Goal: Information Seeking & Learning: Learn about a topic

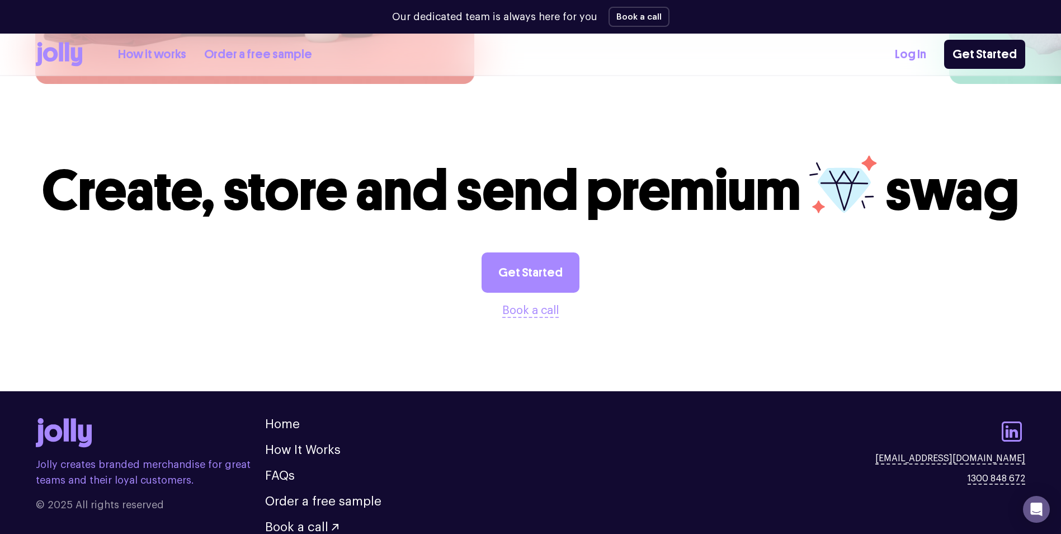
scroll to position [3093, 0]
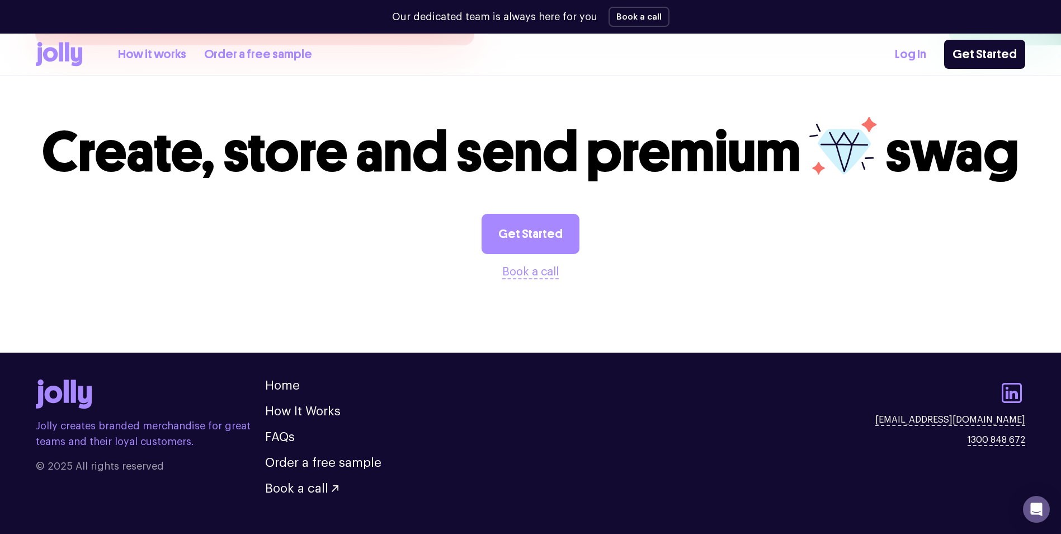
click at [365, 457] on link "Order a free sample" at bounding box center [323, 463] width 116 height 12
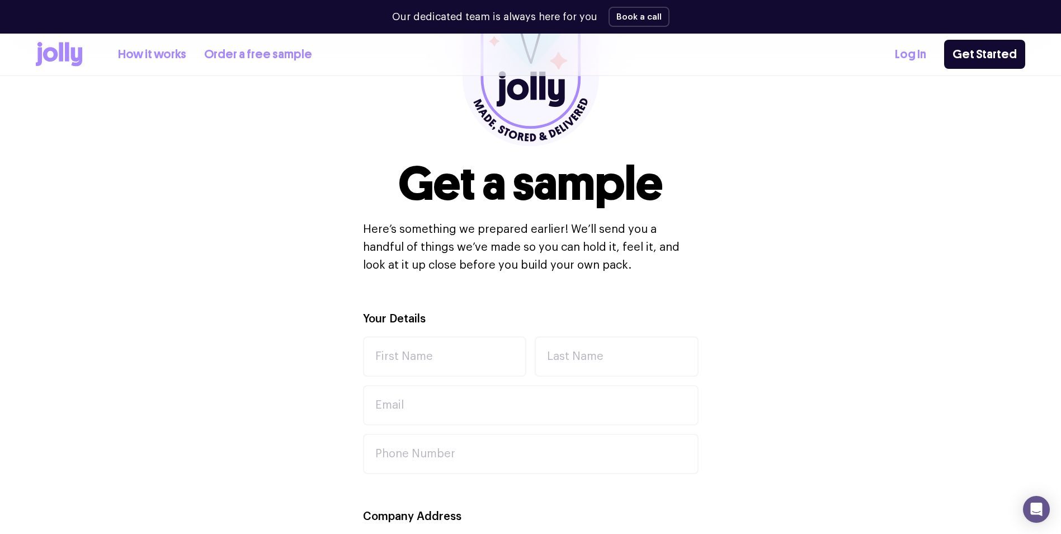
scroll to position [168, 0]
click at [170, 55] on link "How it works" at bounding box center [152, 54] width 68 height 18
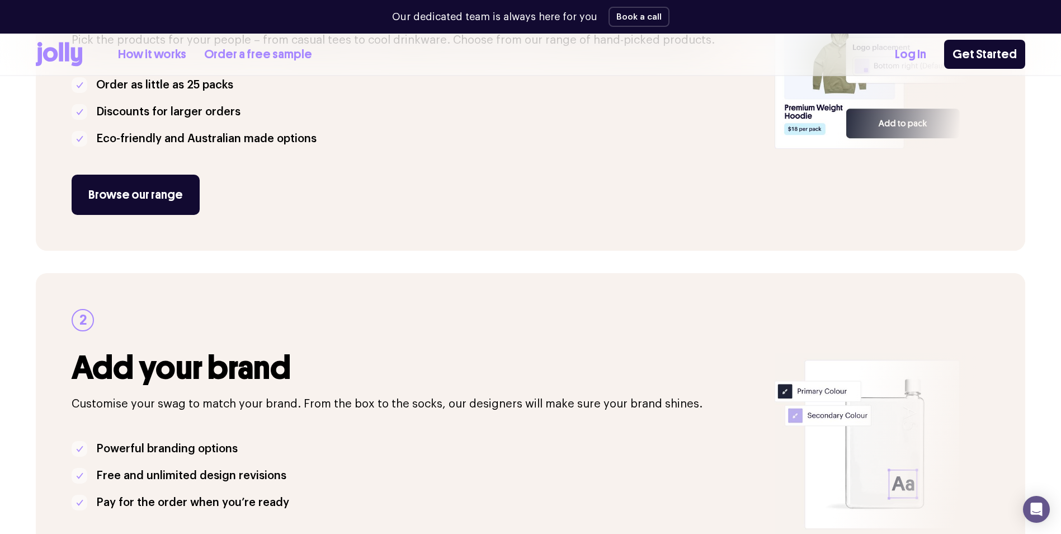
scroll to position [224, 0]
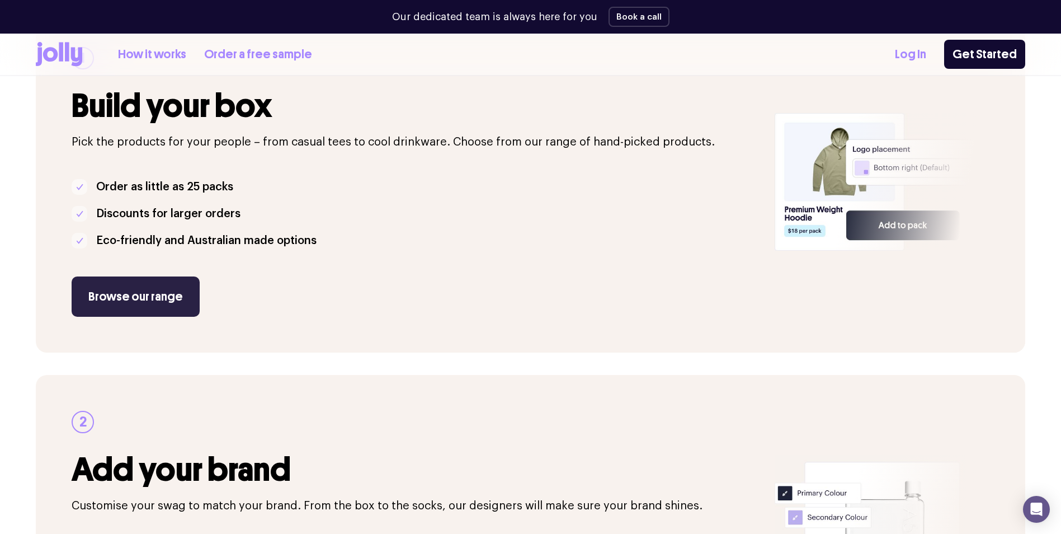
click at [135, 293] on link "Browse our range" at bounding box center [136, 296] width 128 height 40
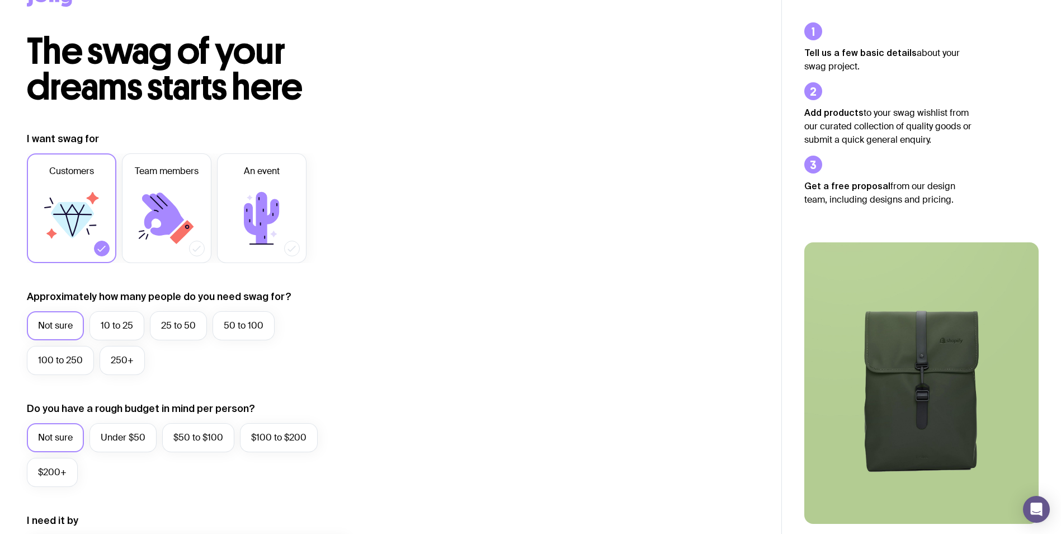
scroll to position [56, 0]
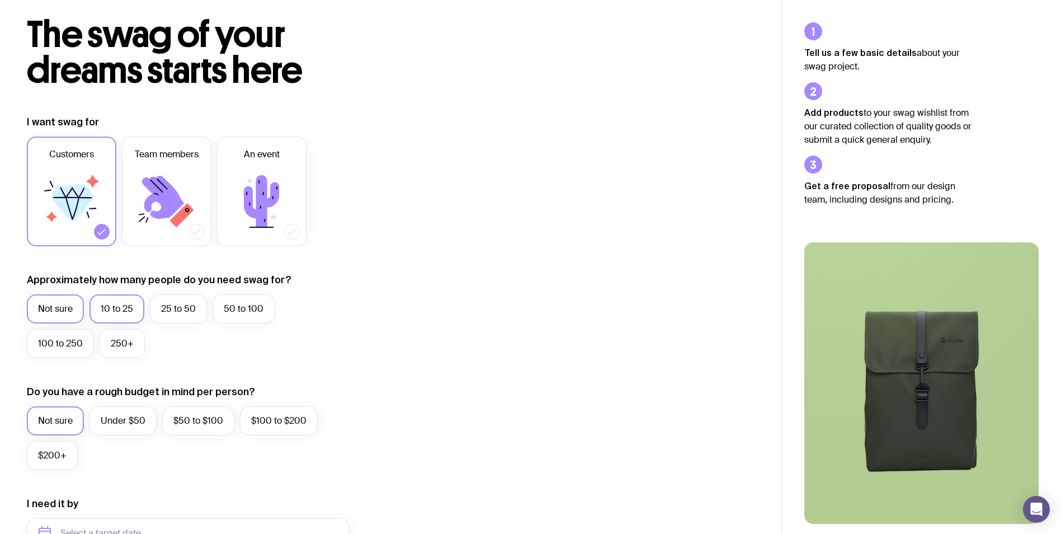
click at [133, 309] on label "10 to 25" at bounding box center [117, 308] width 55 height 29
click at [0, 0] on input "10 to 25" at bounding box center [0, 0] width 0 height 0
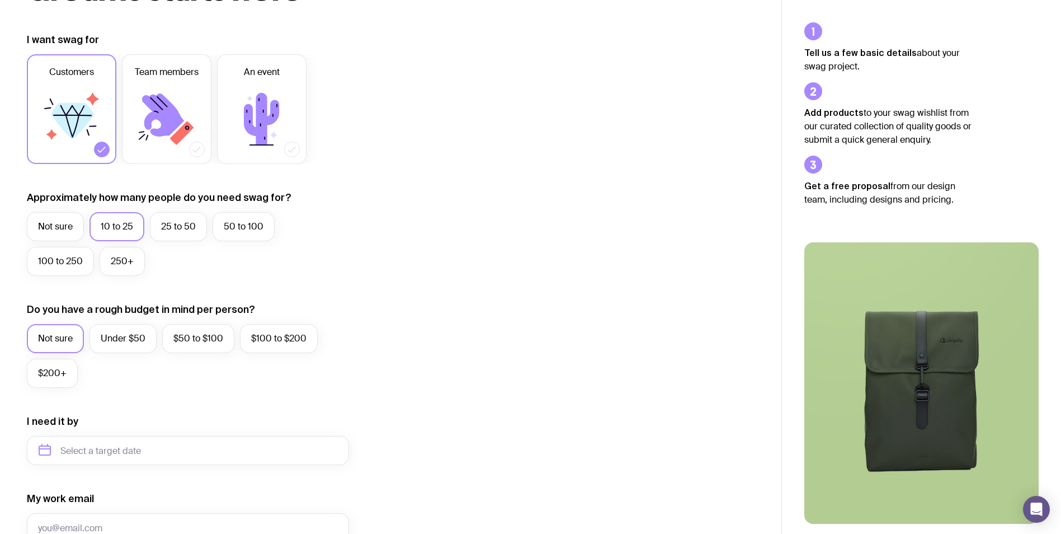
scroll to position [168, 0]
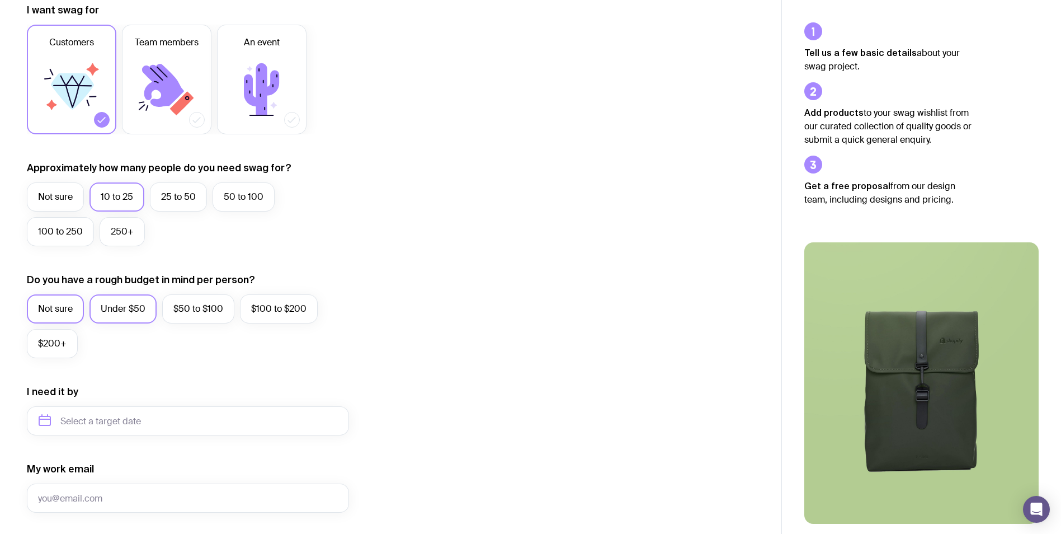
click at [139, 302] on label "Under $50" at bounding box center [123, 308] width 67 height 29
click at [0, 0] on input "Under $50" at bounding box center [0, 0] width 0 height 0
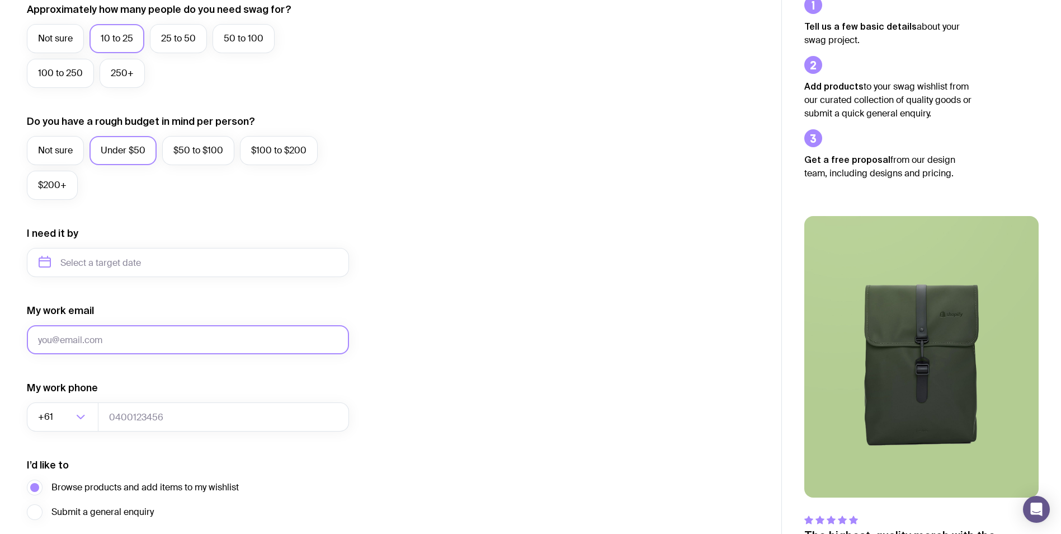
scroll to position [336, 0]
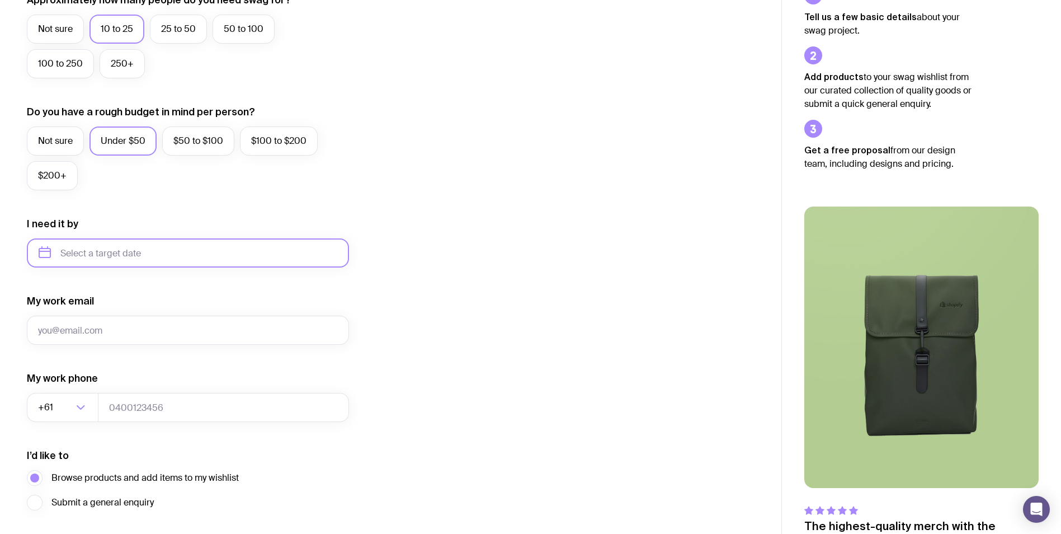
click at [194, 249] on input "text" at bounding box center [188, 252] width 322 height 29
click at [100, 389] on button "Nov" at bounding box center [98, 390] width 41 height 22
type input "November 2025"
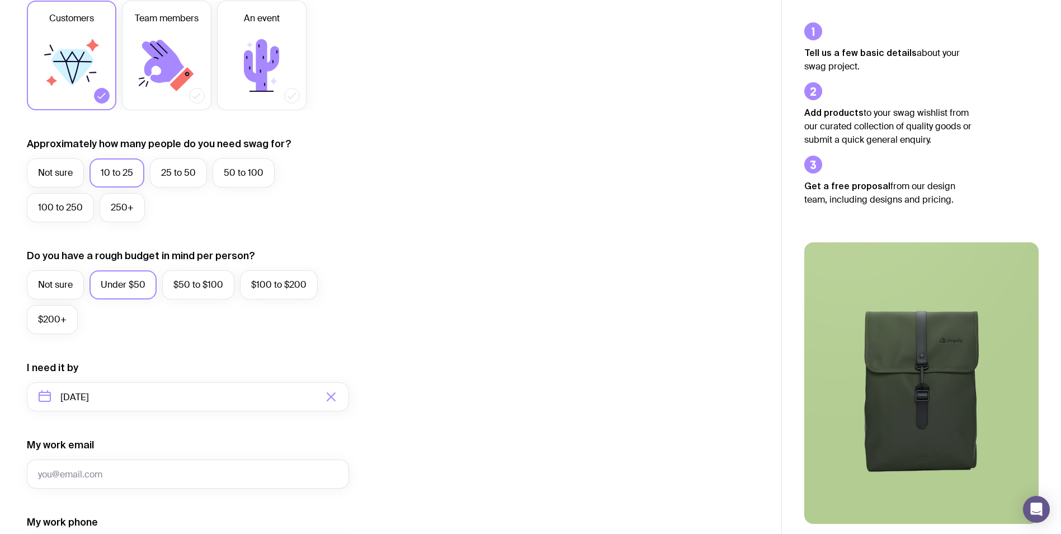
scroll to position [392, 0]
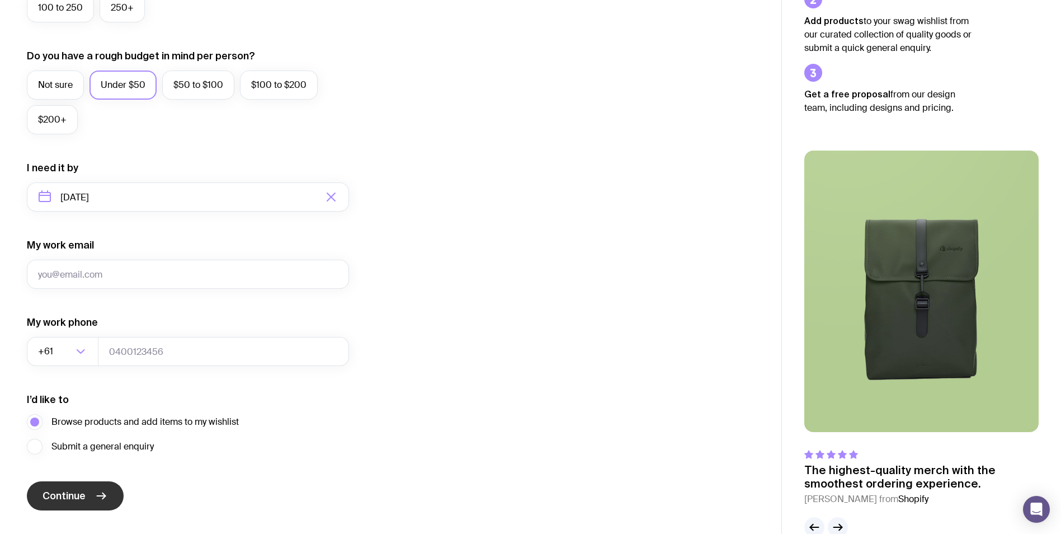
click at [102, 502] on button "Continue" at bounding box center [75, 495] width 97 height 29
click at [98, 273] on input "My work email" at bounding box center [188, 274] width 322 height 29
type input "todd@hrcommand.com.au"
click at [183, 353] on input "tel" at bounding box center [223, 351] width 251 height 29
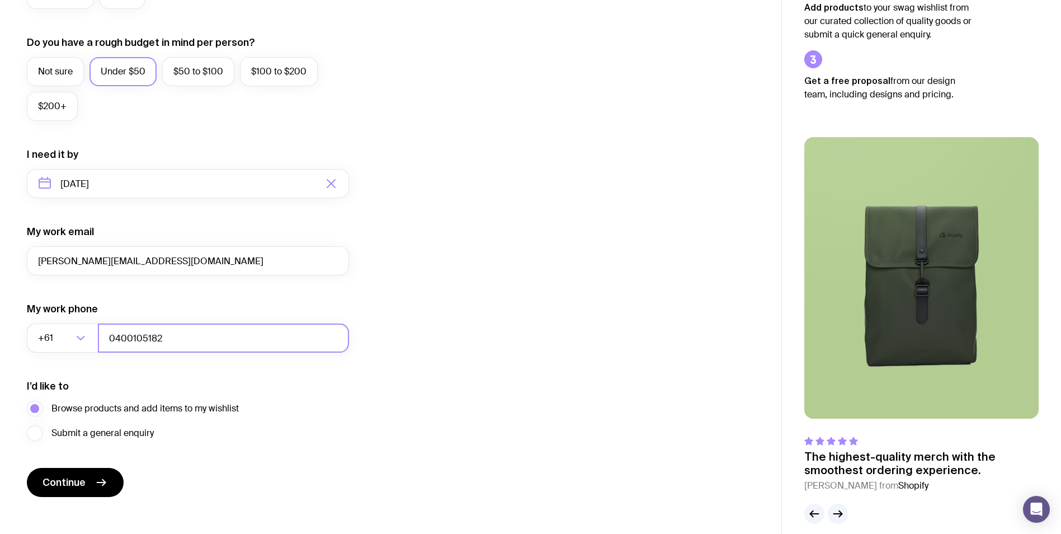
scroll to position [417, 0]
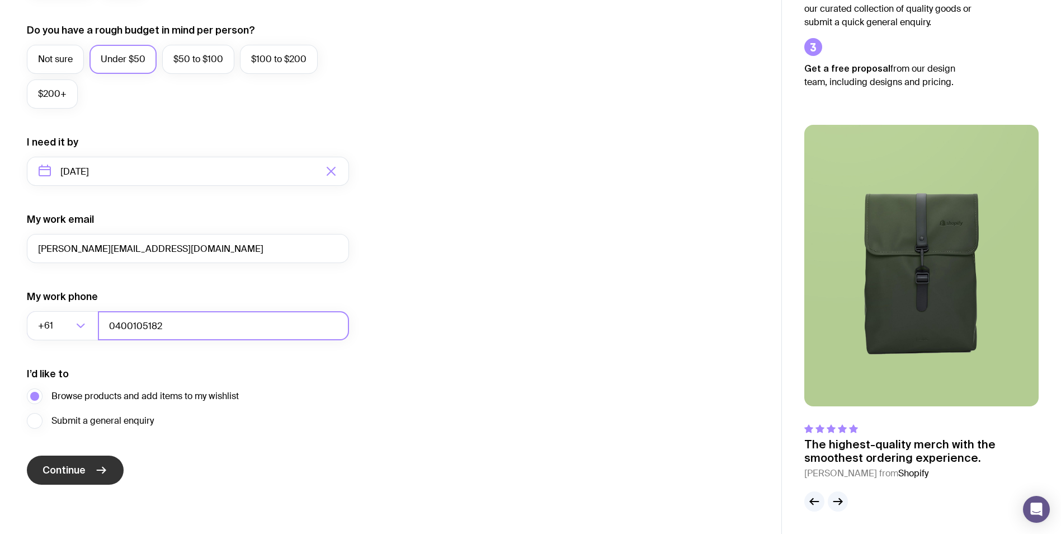
type input "0400105182"
click at [95, 465] on icon "submit" at bounding box center [101, 469] width 13 height 13
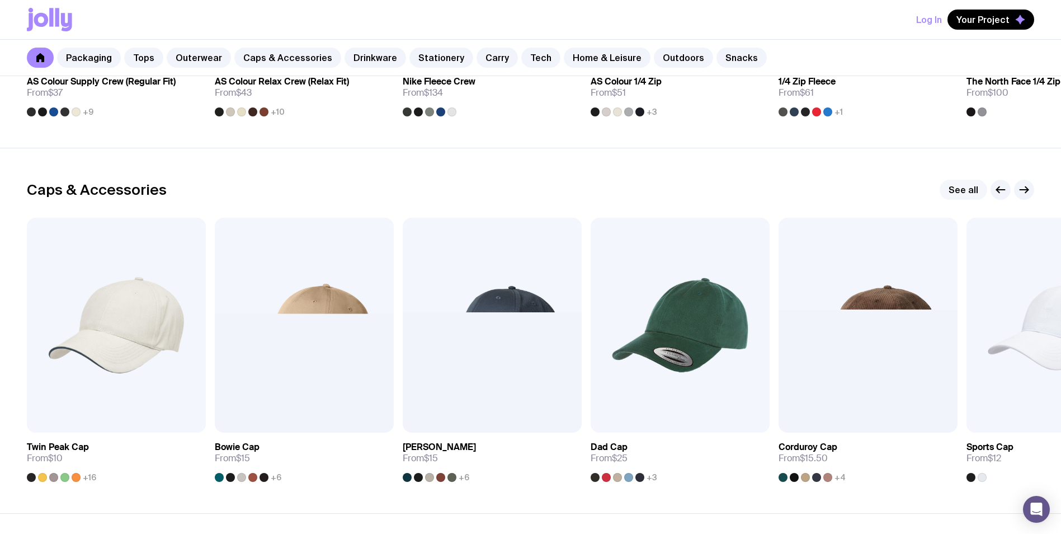
scroll to position [1175, 0]
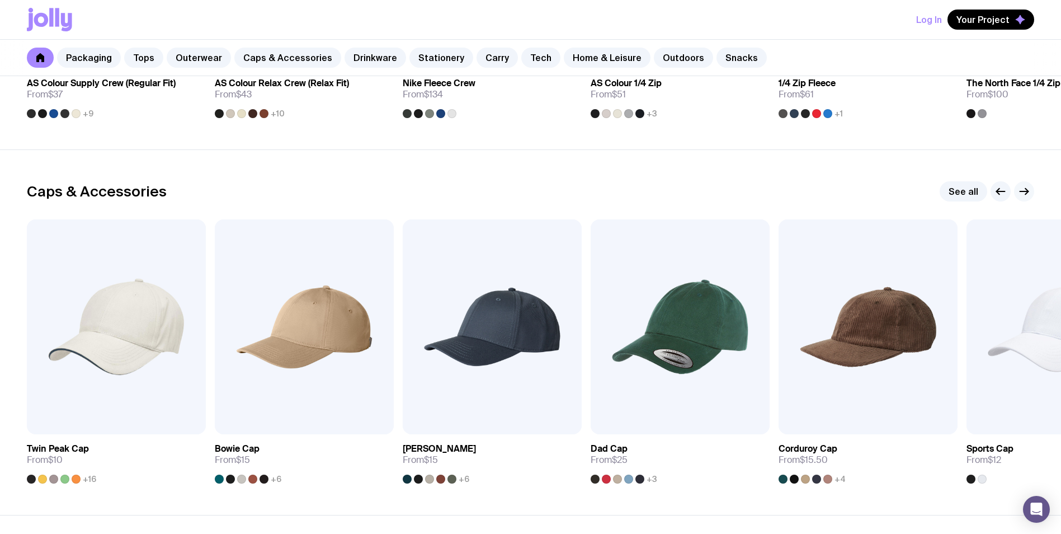
click at [1029, 189] on icon "button" at bounding box center [1024, 191] width 13 height 13
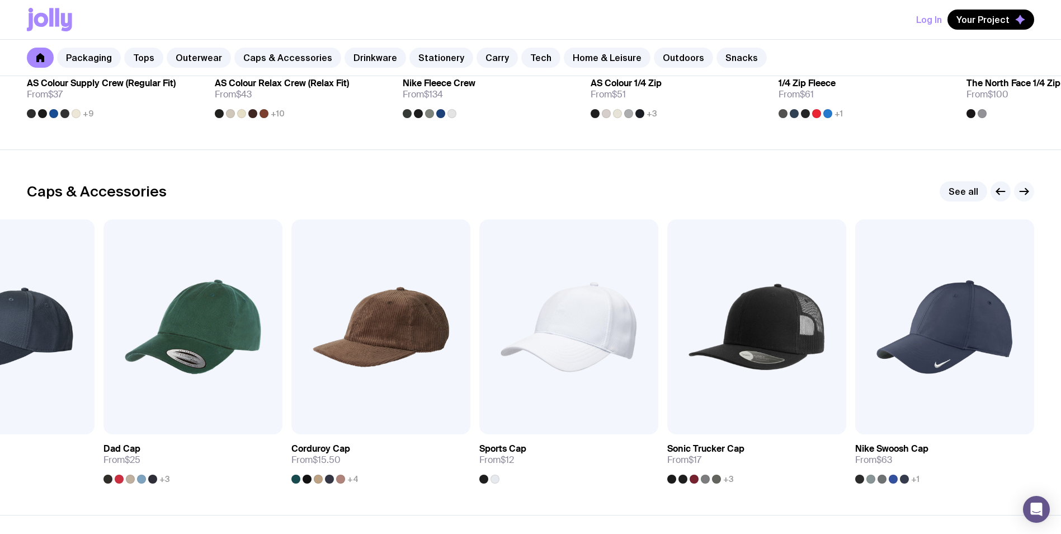
click at [1029, 189] on icon "button" at bounding box center [1024, 191] width 13 height 13
click at [1004, 187] on icon "button" at bounding box center [1000, 191] width 13 height 13
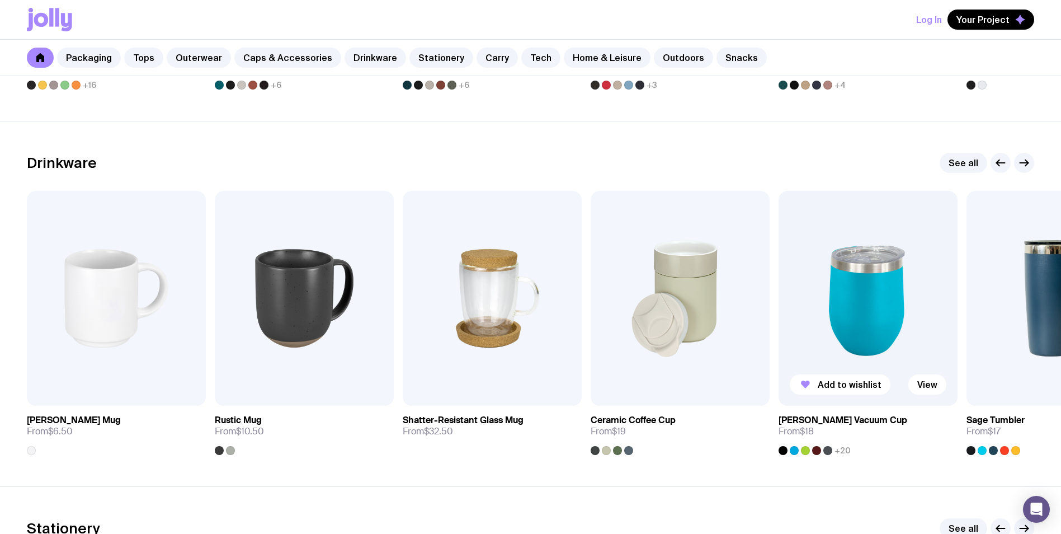
scroll to position [1567, 0]
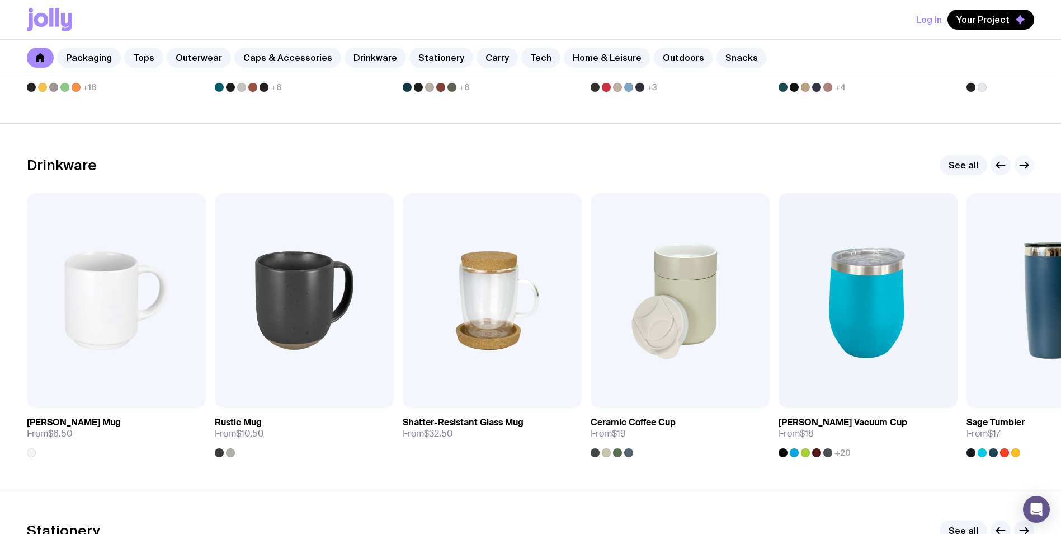
click at [1023, 165] on icon "button" at bounding box center [1025, 165] width 8 height 0
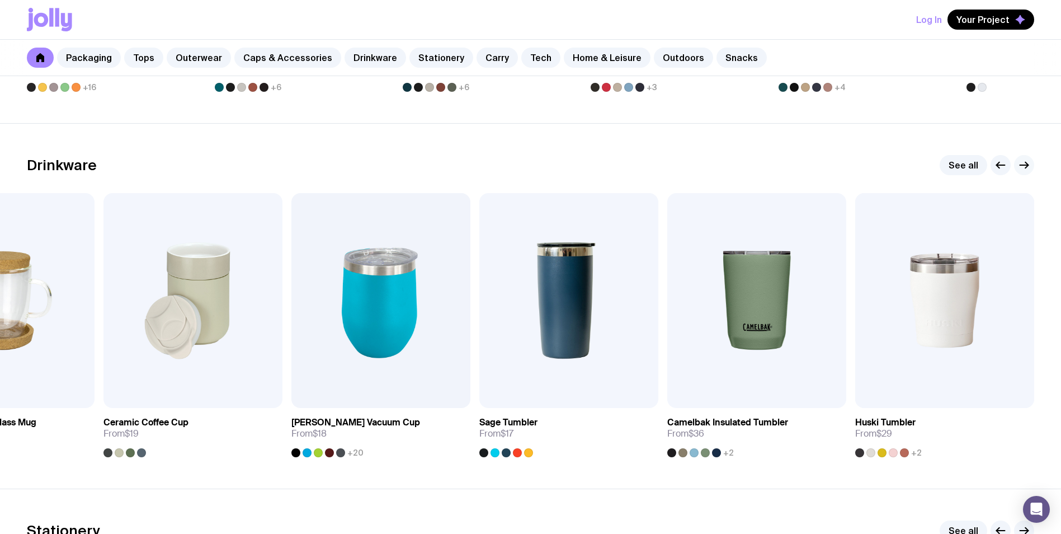
click at [1022, 167] on icon "button" at bounding box center [1024, 164] width 13 height 13
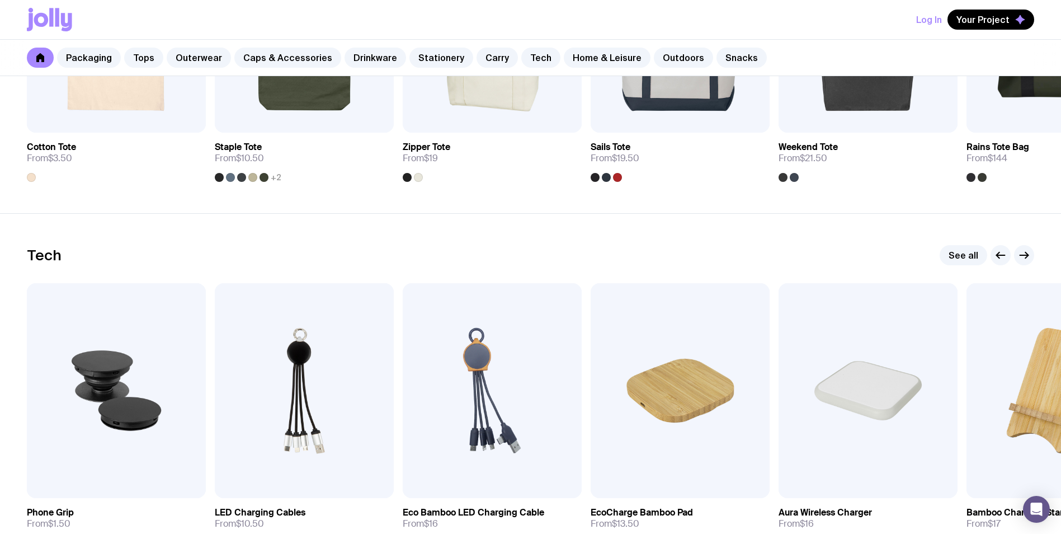
scroll to position [2630, 0]
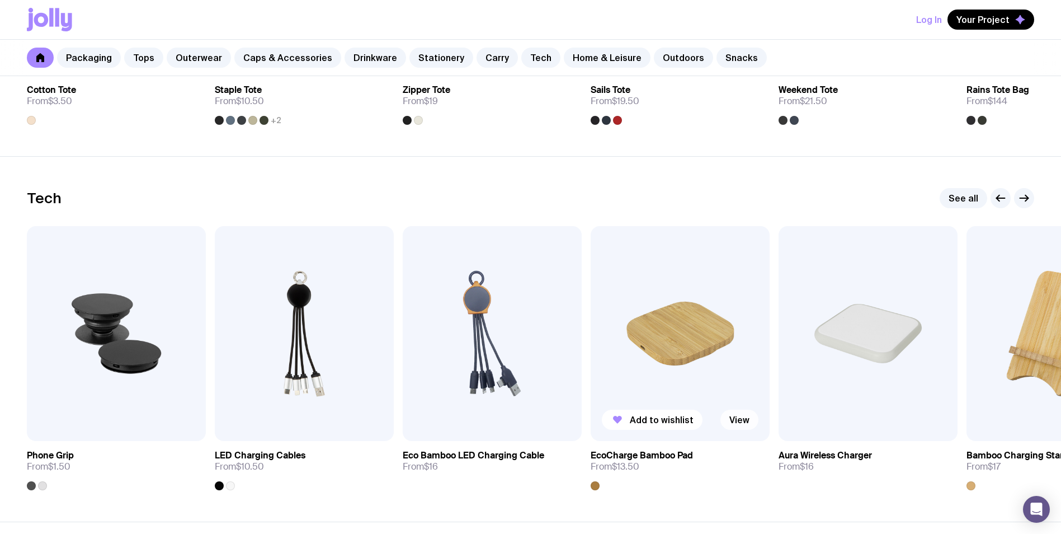
click at [751, 421] on link "View" at bounding box center [740, 420] width 38 height 20
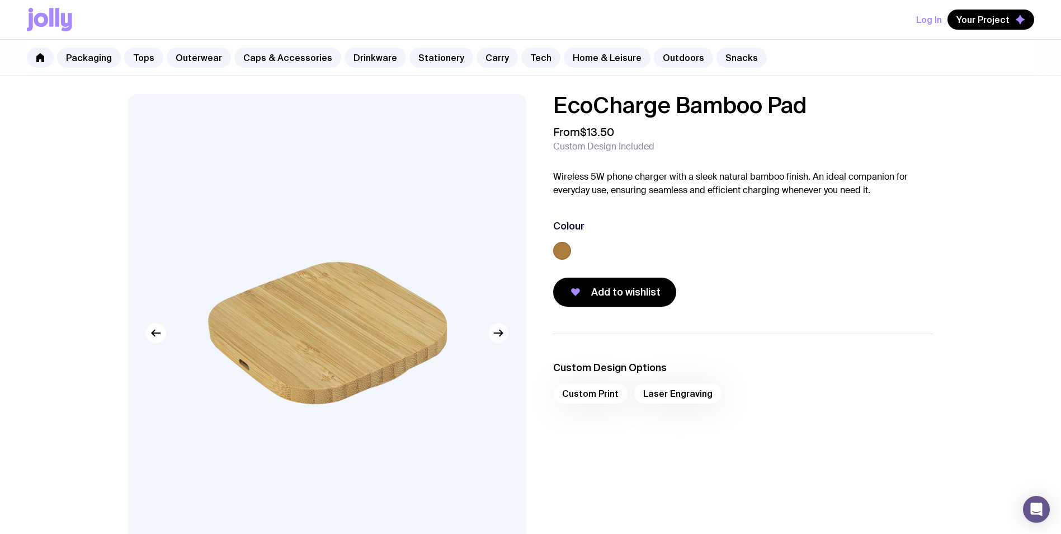
click at [497, 339] on icon "button" at bounding box center [498, 332] width 13 height 13
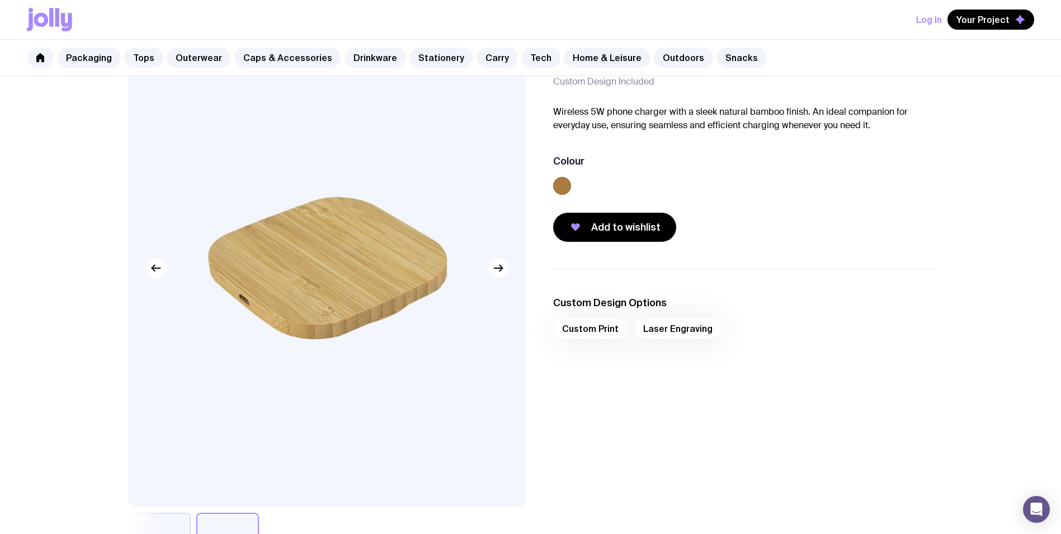
scroll to position [168, 0]
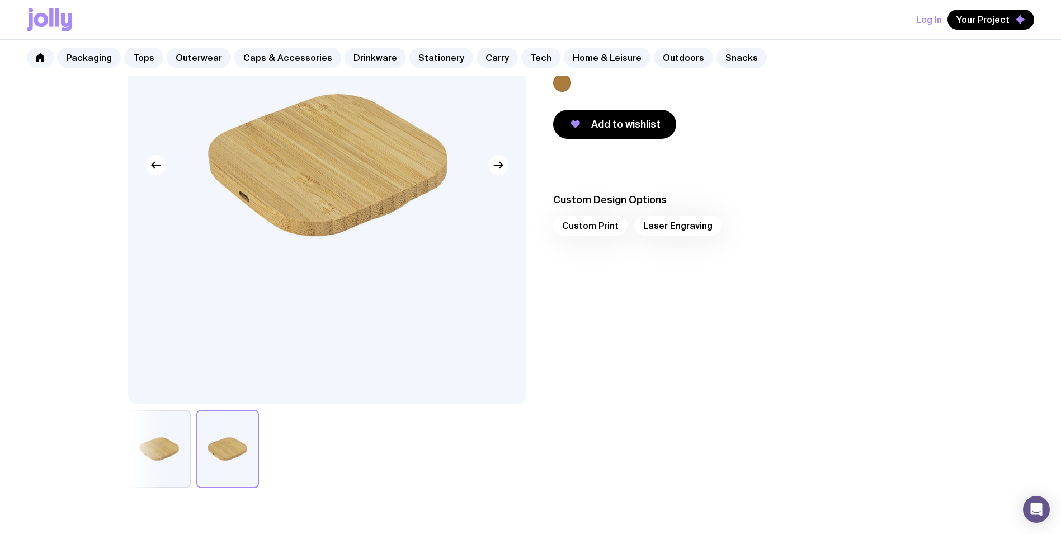
click at [686, 228] on div "Custom Print Laser Engraving" at bounding box center [743, 228] width 381 height 27
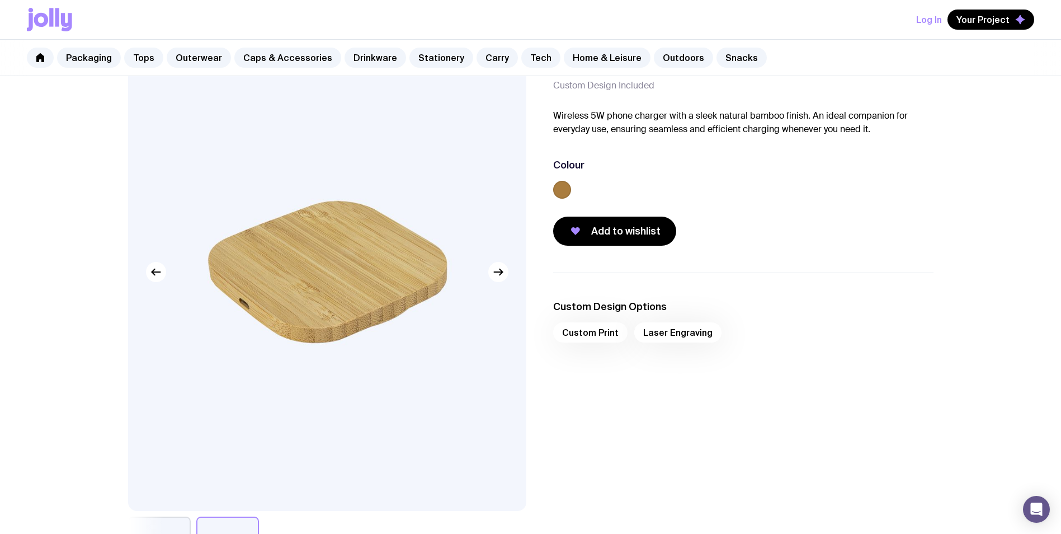
scroll to position [0, 0]
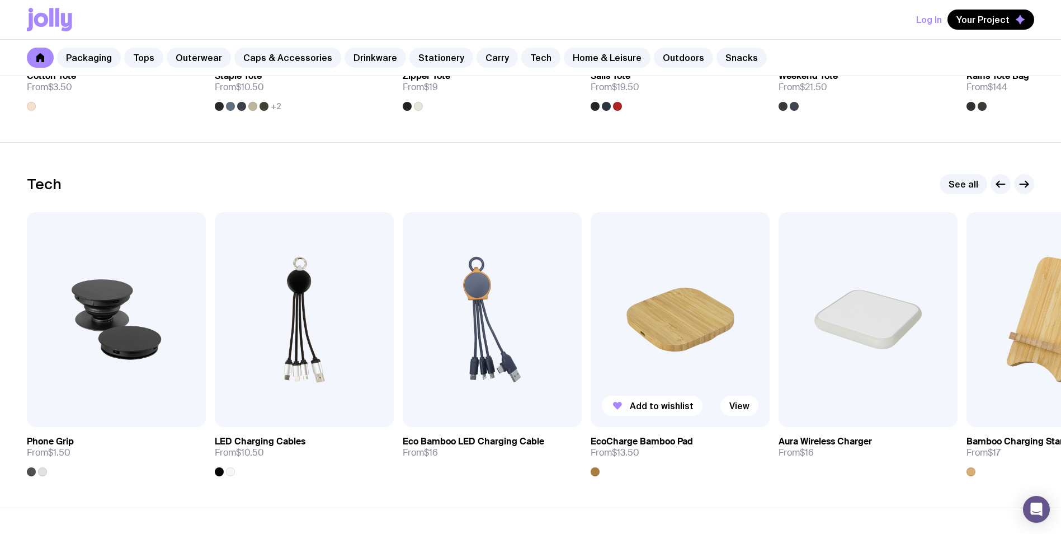
scroll to position [2688, 0]
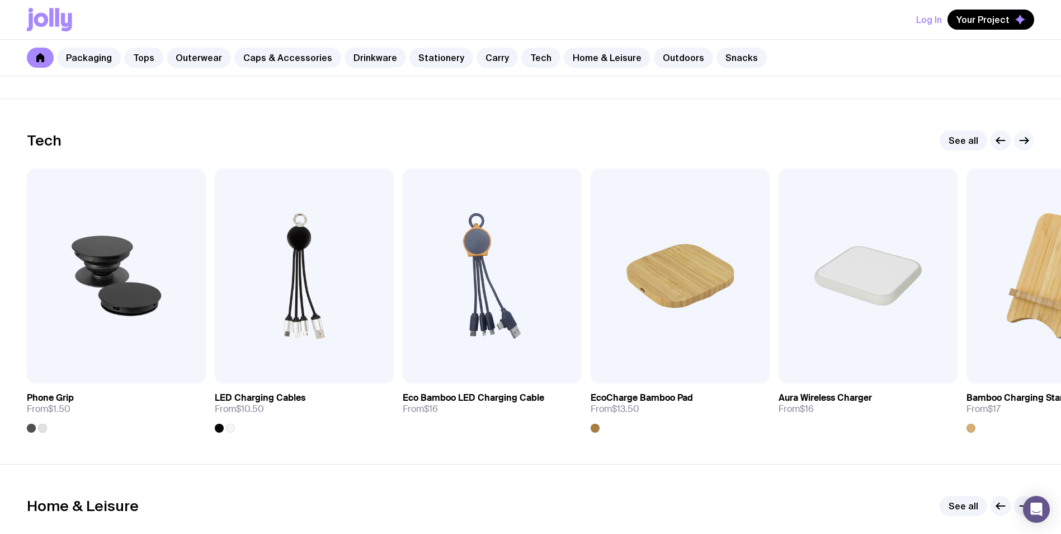
click at [1020, 138] on icon "button" at bounding box center [1024, 140] width 13 height 13
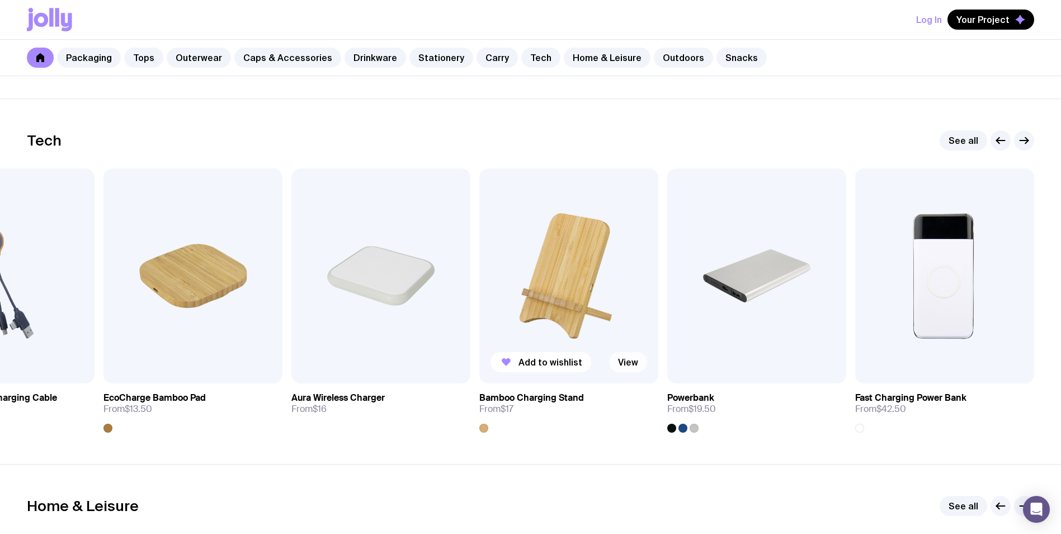
click at [632, 358] on link "View" at bounding box center [628, 362] width 38 height 20
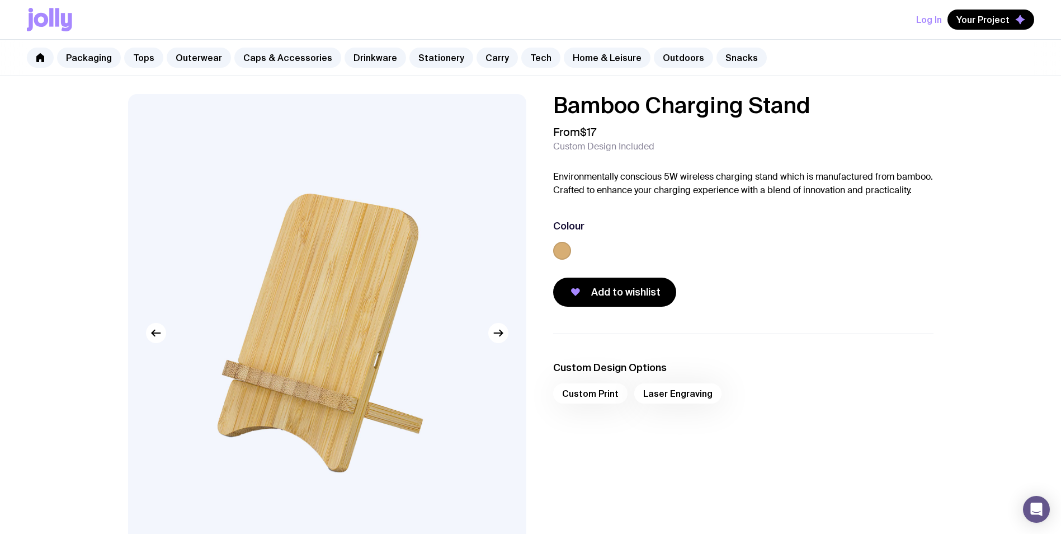
click at [499, 344] on img at bounding box center [327, 333] width 398 height 478
click at [499, 332] on icon "button" at bounding box center [498, 332] width 13 height 13
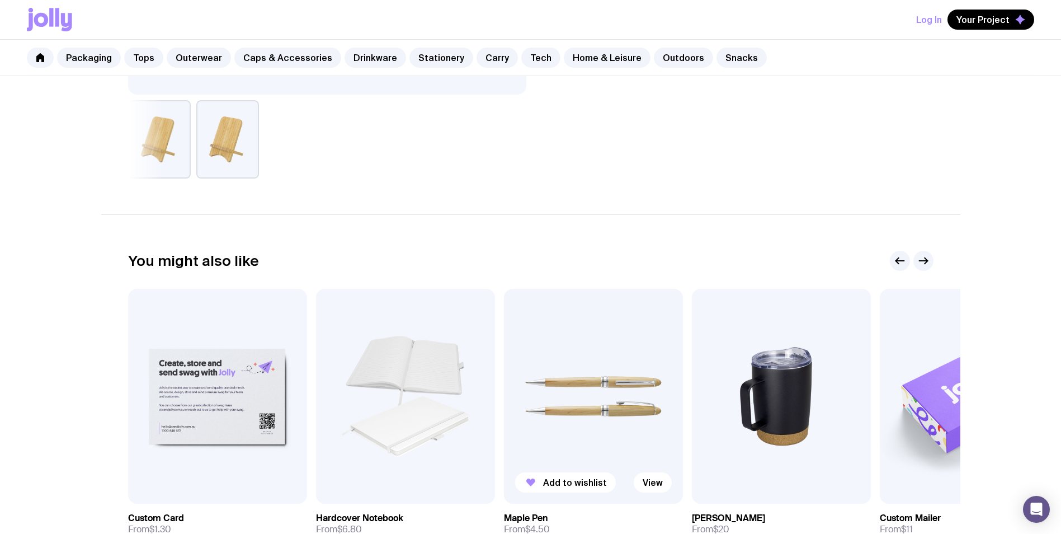
scroll to position [560, 0]
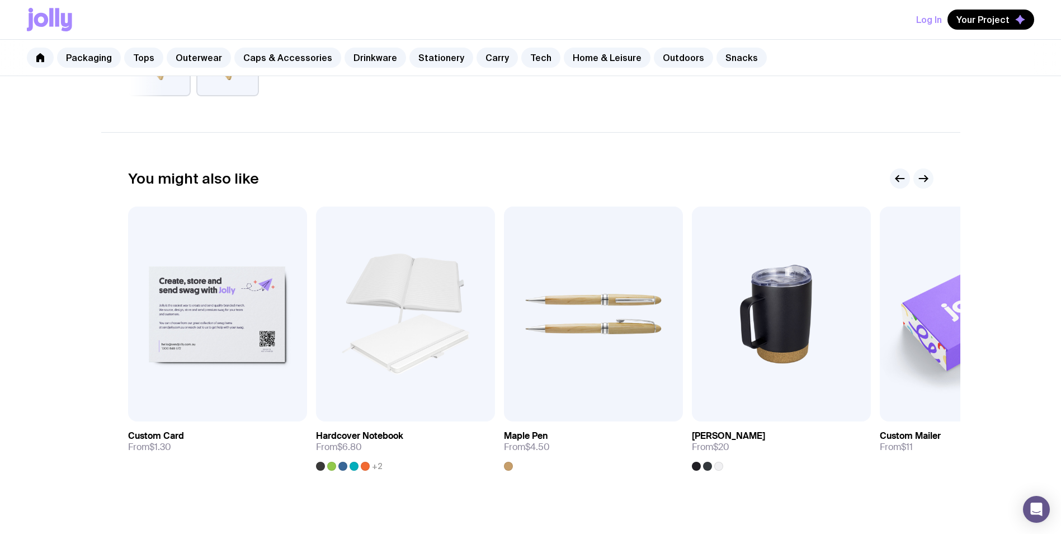
click at [922, 180] on icon "button" at bounding box center [923, 178] width 13 height 13
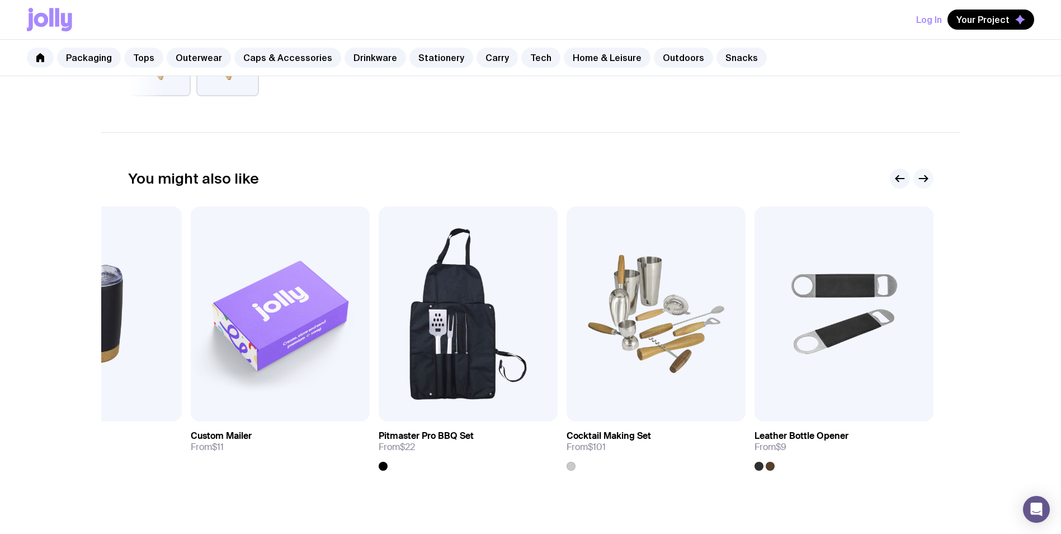
click at [922, 180] on icon "button" at bounding box center [923, 178] width 13 height 13
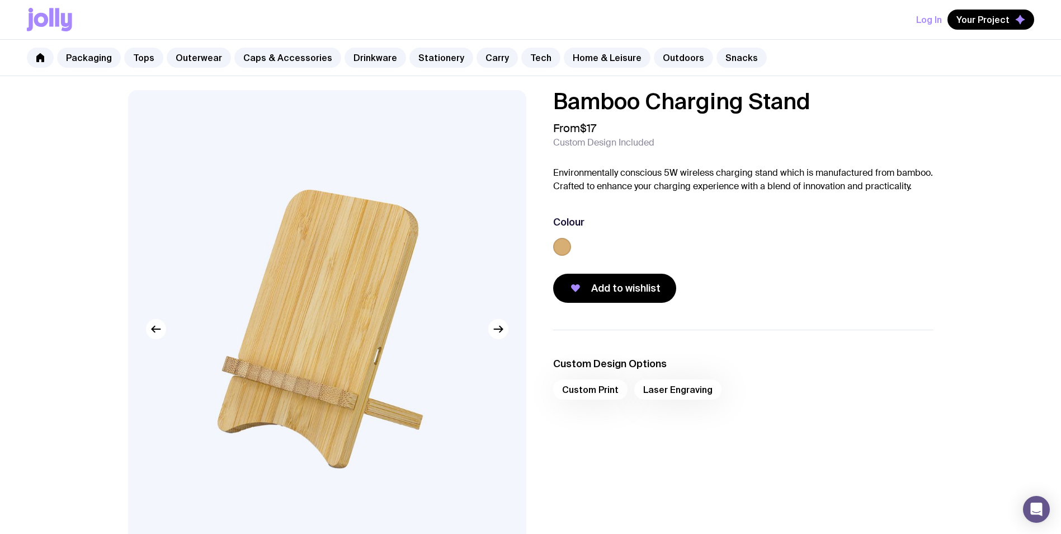
scroll to position [0, 0]
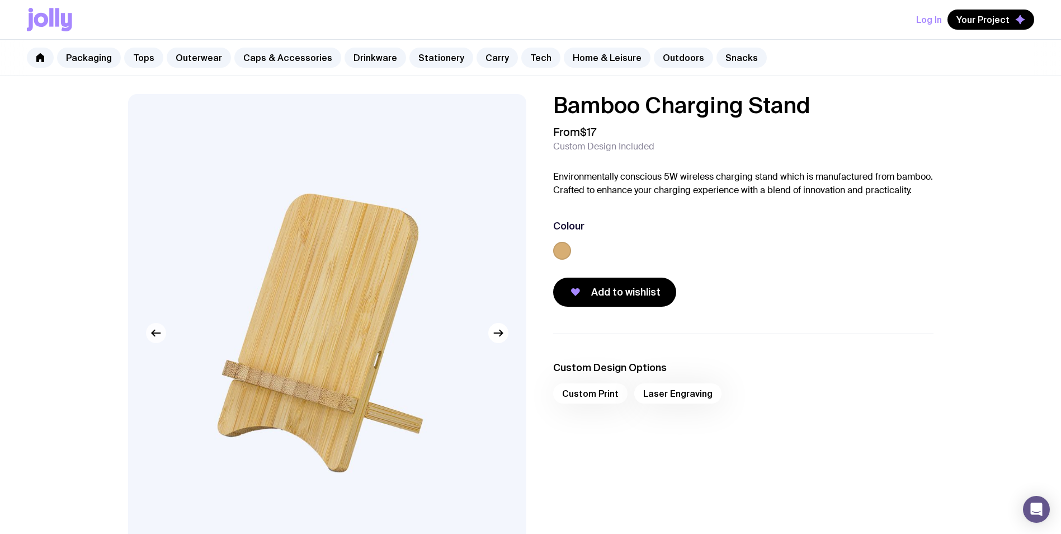
click at [152, 335] on icon "button" at bounding box center [155, 332] width 13 height 13
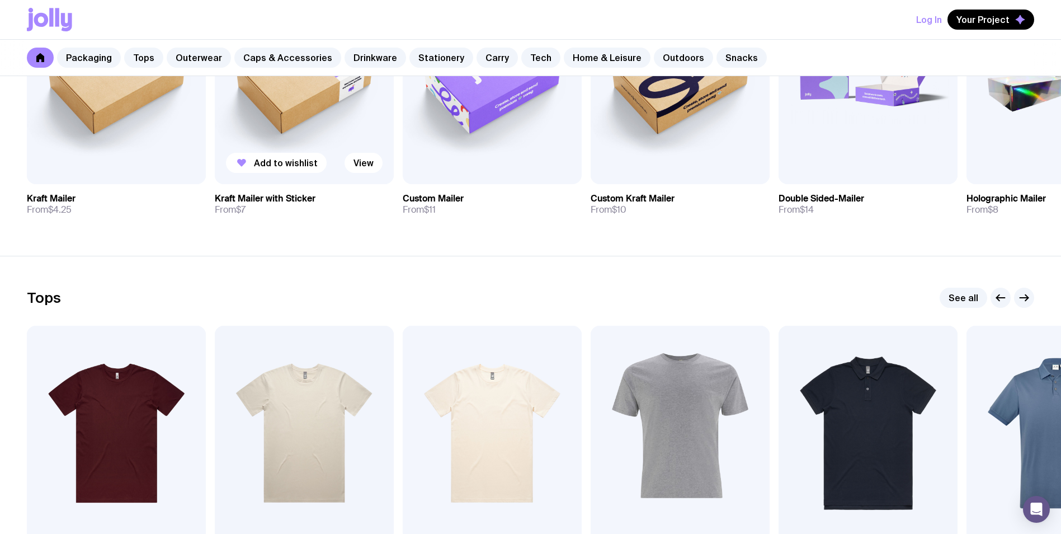
scroll to position [337, 0]
click at [527, 62] on link "Tech" at bounding box center [541, 58] width 39 height 20
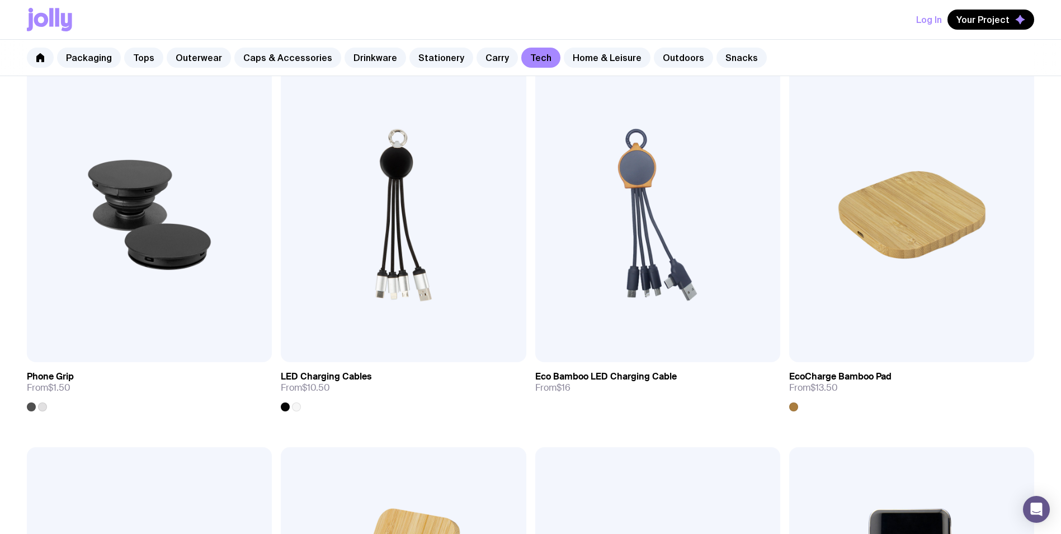
scroll to position [56, 0]
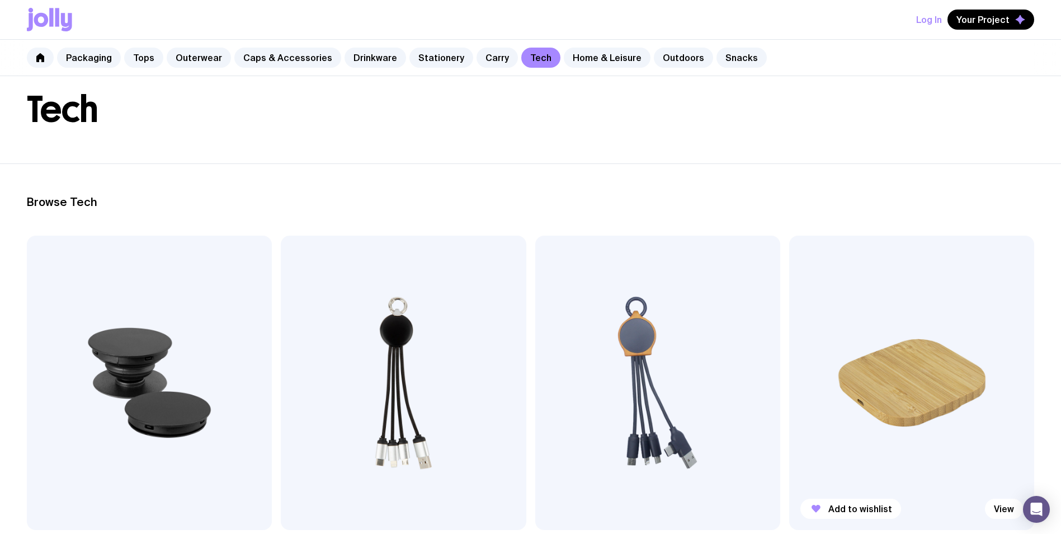
click at [902, 384] on img at bounding box center [912, 383] width 245 height 294
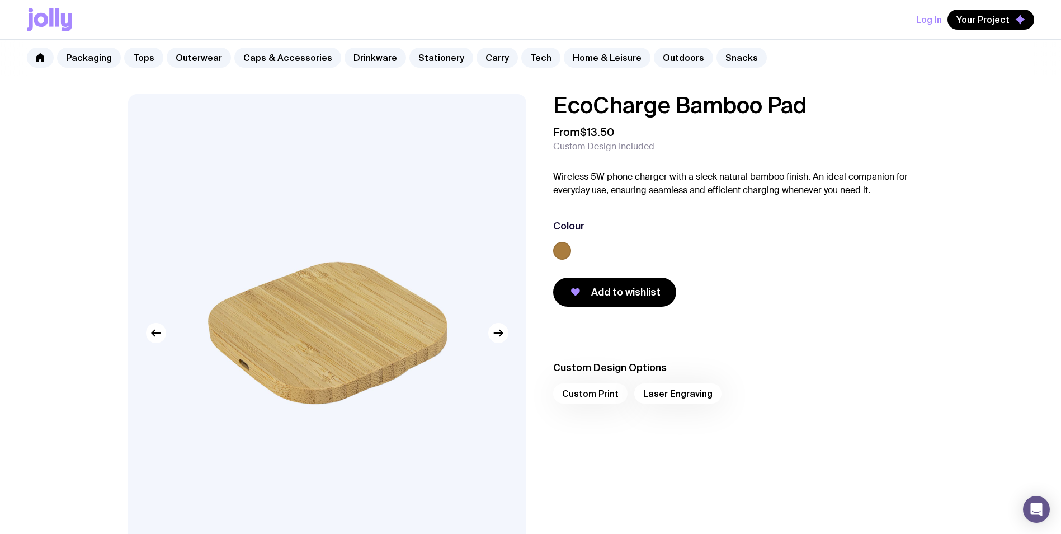
click at [691, 393] on div "Custom Print Laser Engraving" at bounding box center [743, 396] width 381 height 27
click at [522, 54] on link "Tech" at bounding box center [541, 58] width 39 height 20
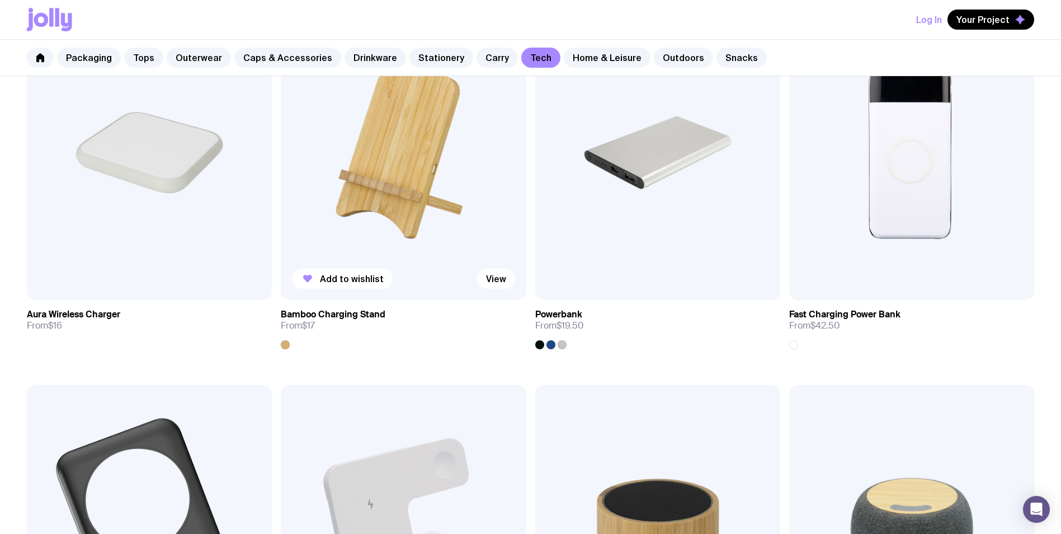
scroll to position [665, 0]
click at [429, 55] on link "Stationery" at bounding box center [442, 58] width 64 height 20
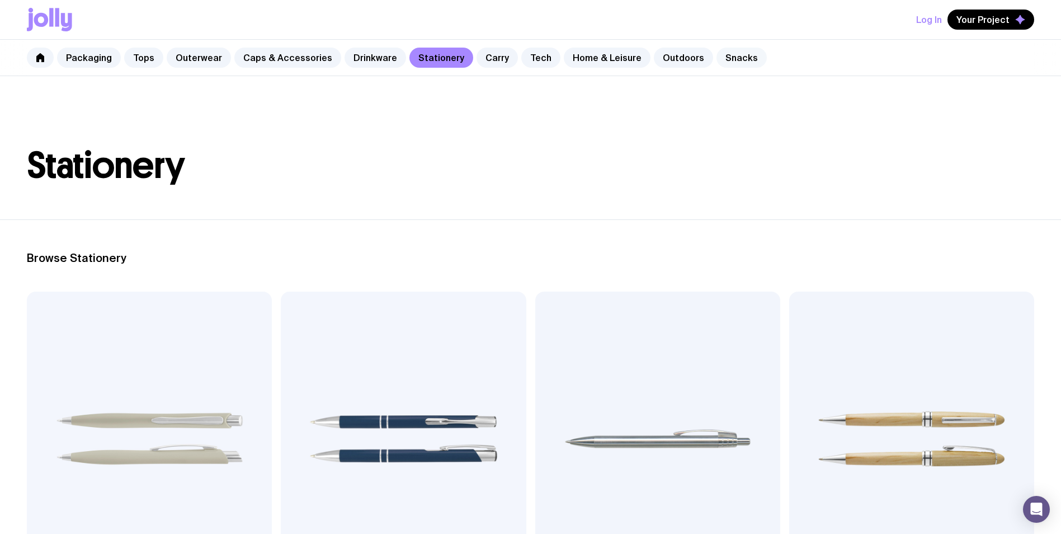
click at [722, 58] on link "Snacks" at bounding box center [742, 58] width 50 height 20
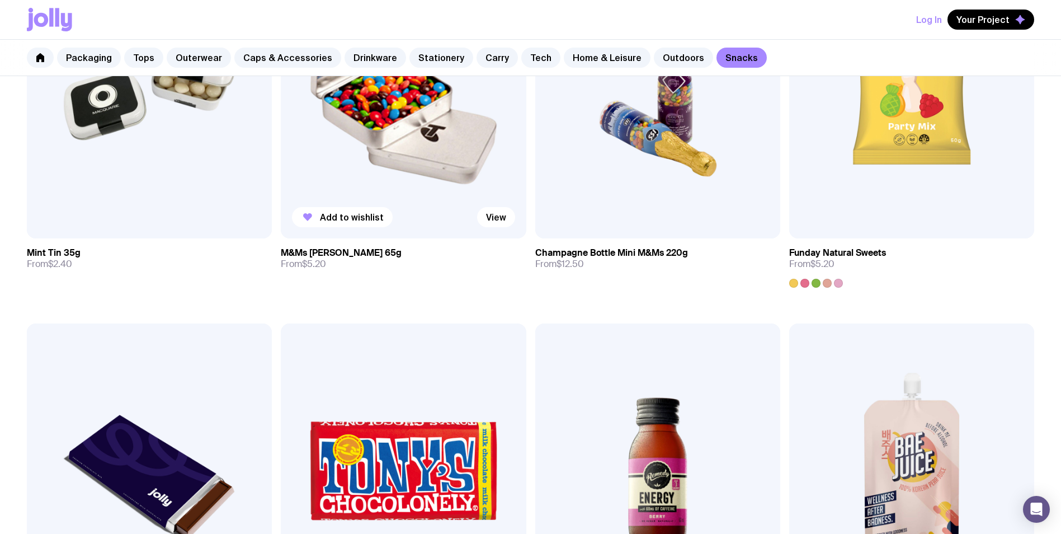
scroll to position [336, 0]
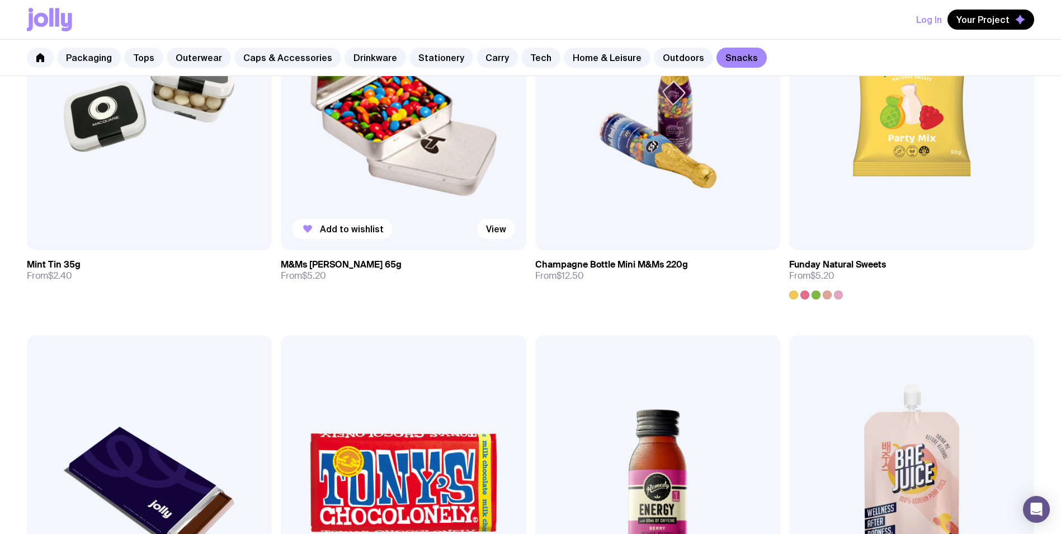
click at [428, 178] on img at bounding box center [403, 103] width 245 height 294
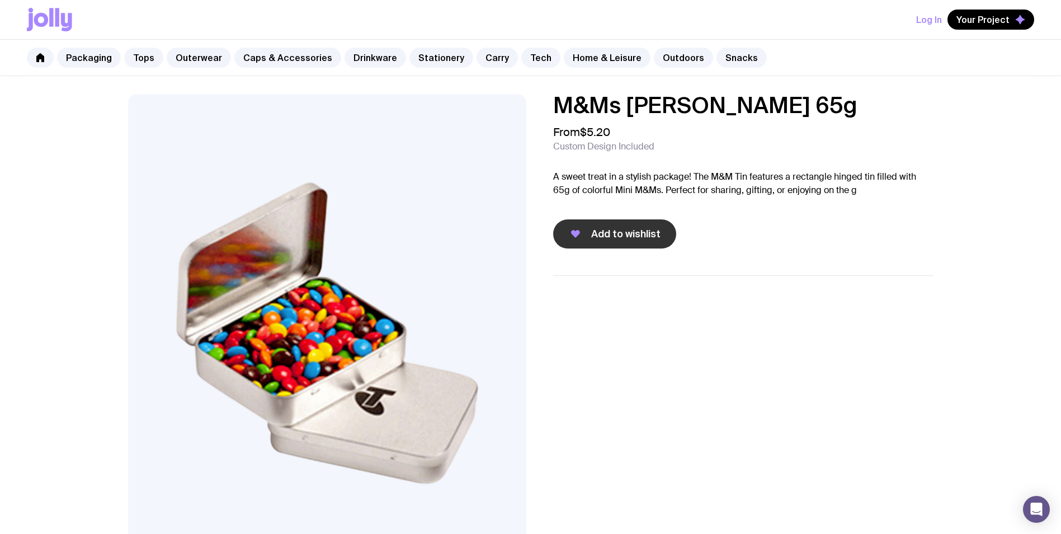
click at [603, 232] on span "Add to wishlist" at bounding box center [625, 233] width 69 height 13
click at [717, 60] on link "Snacks" at bounding box center [742, 58] width 50 height 20
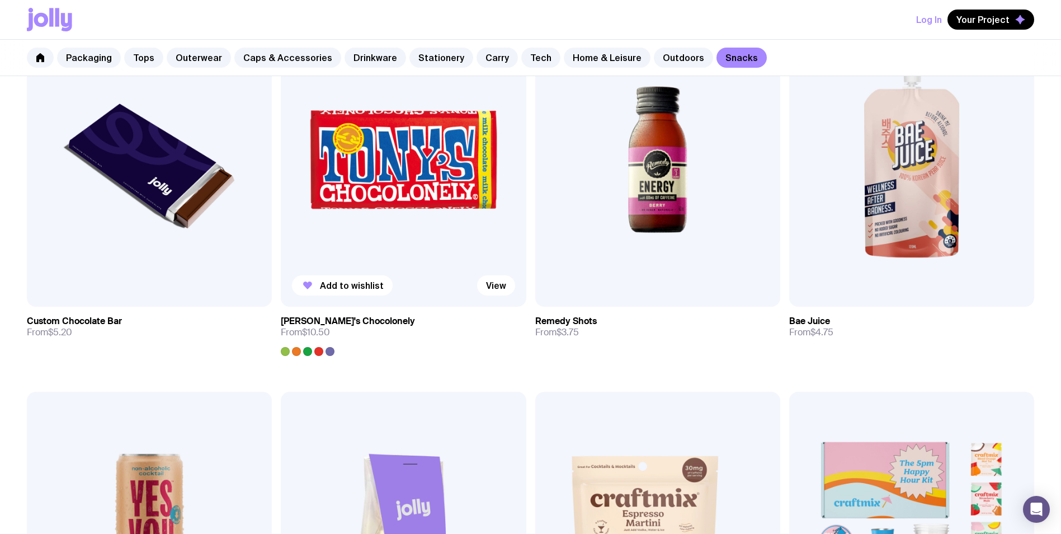
scroll to position [603, 0]
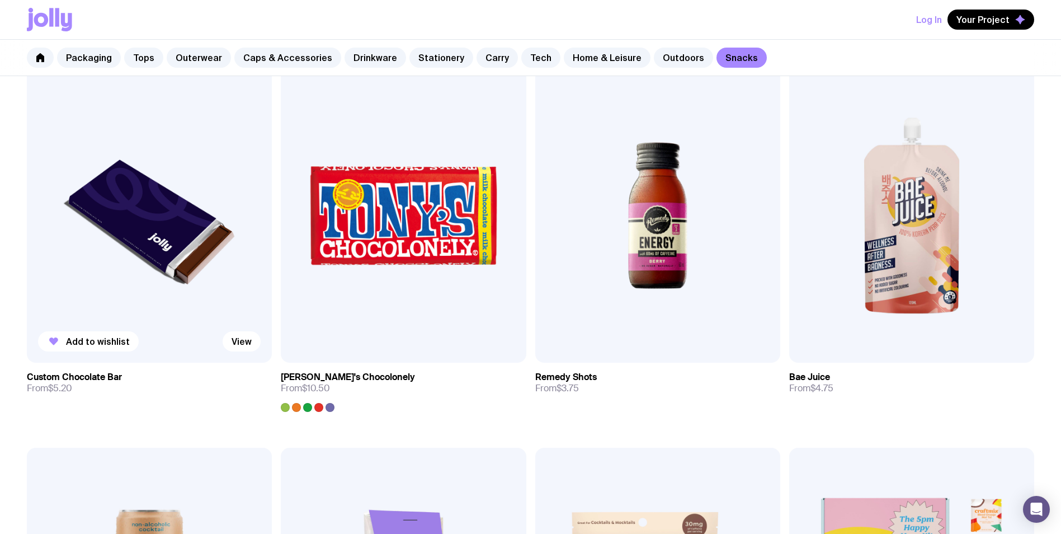
click at [185, 226] on img at bounding box center [149, 215] width 245 height 294
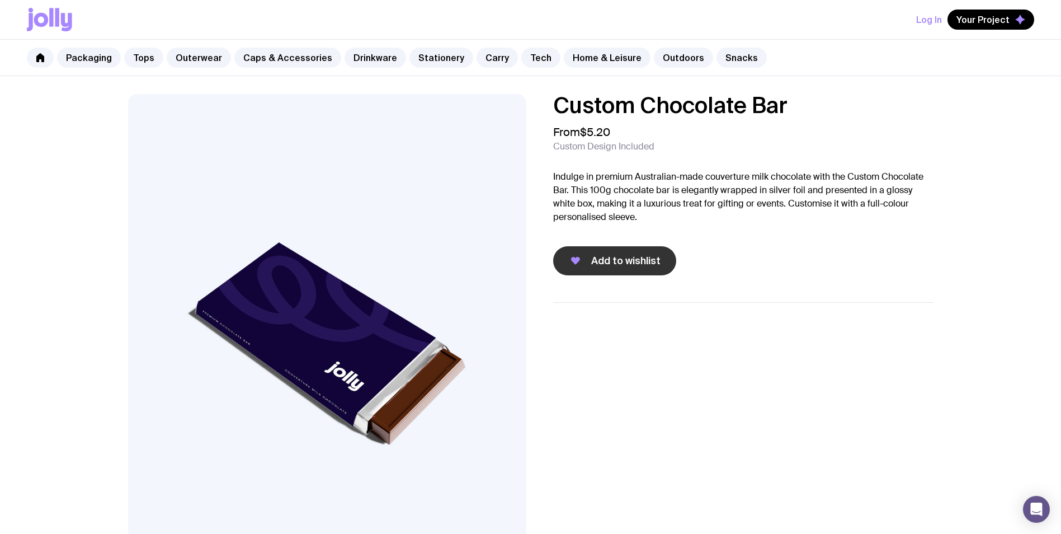
click at [641, 270] on button "Add to wishlist" at bounding box center [614, 260] width 123 height 29
click at [422, 62] on link "Stationery" at bounding box center [442, 58] width 64 height 20
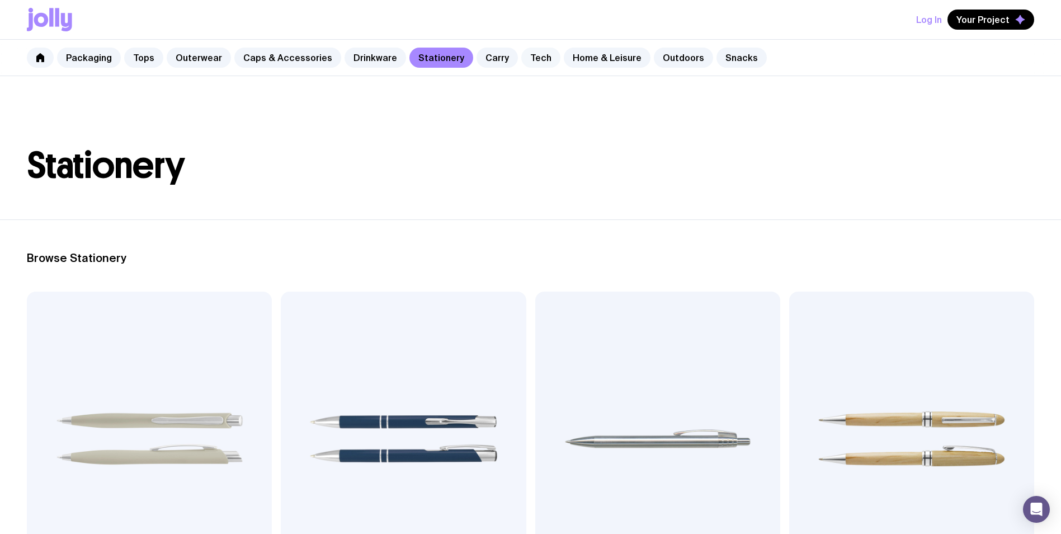
click at [522, 58] on link "Tech" at bounding box center [541, 58] width 39 height 20
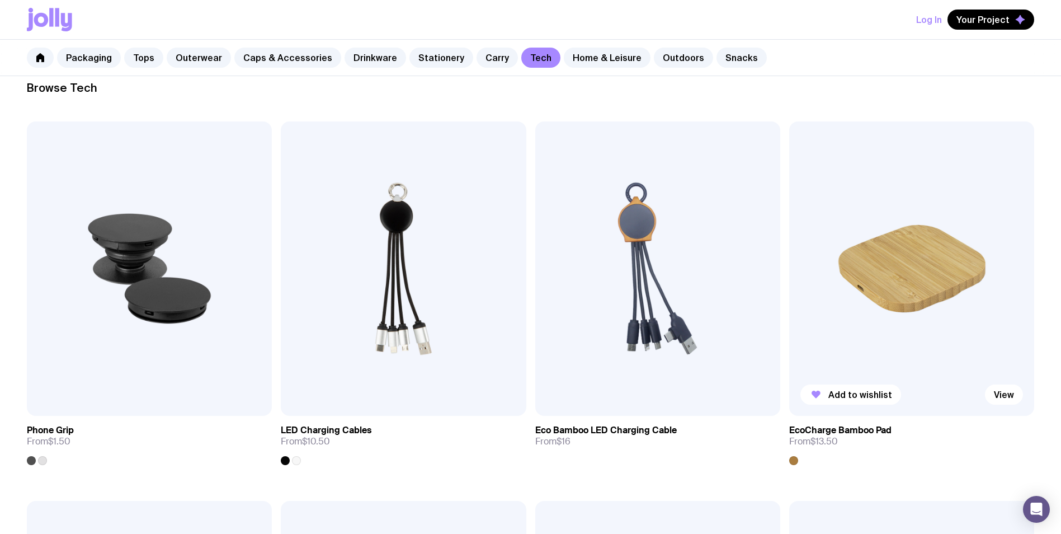
scroll to position [280, 0]
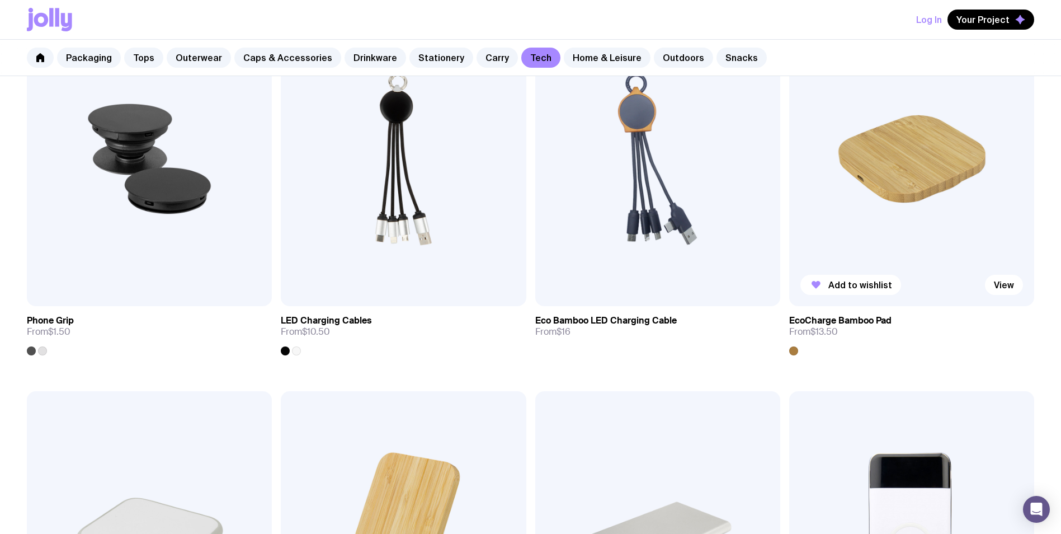
click at [882, 195] on img at bounding box center [912, 159] width 245 height 294
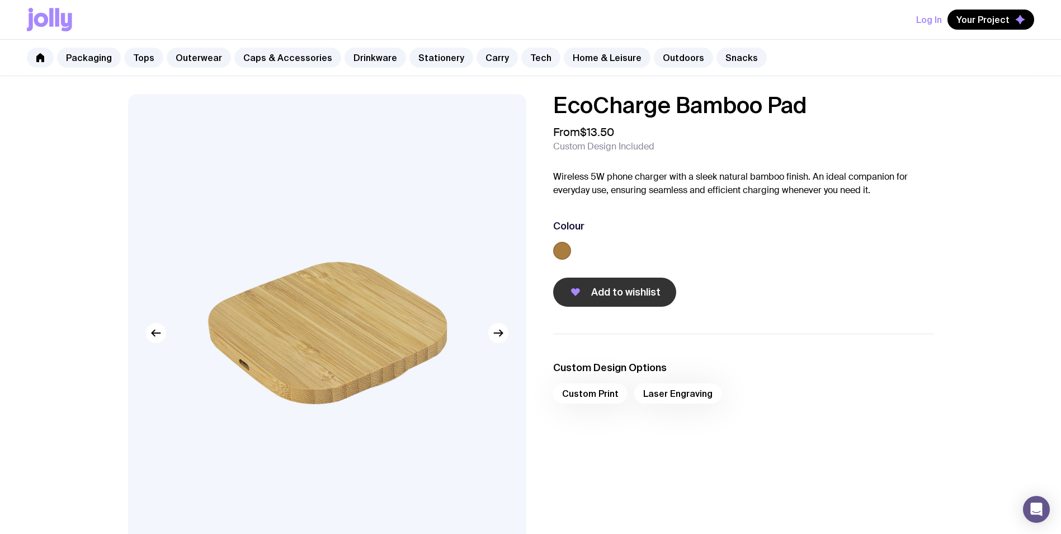
click at [628, 295] on span "Add to wishlist" at bounding box center [625, 291] width 69 height 13
click at [659, 55] on link "Outdoors" at bounding box center [683, 58] width 59 height 20
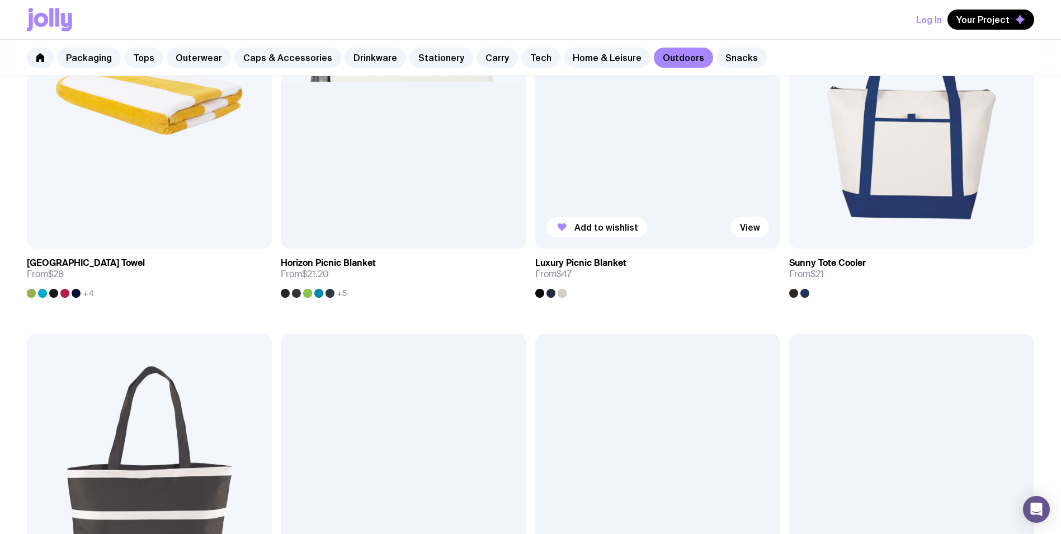
scroll to position [895, 0]
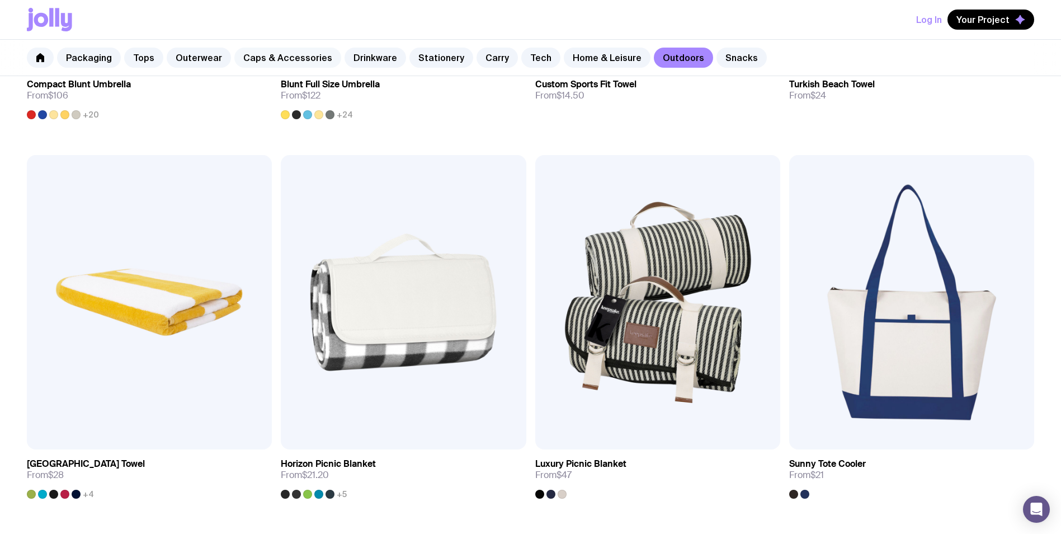
click at [315, 59] on link "Caps & Accessories" at bounding box center [287, 58] width 107 height 20
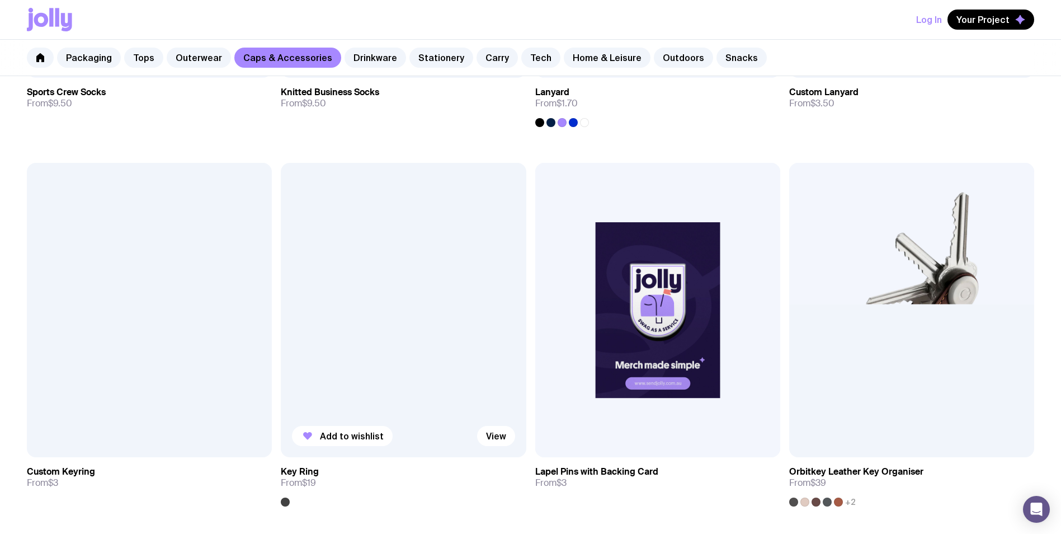
scroll to position [2020, 0]
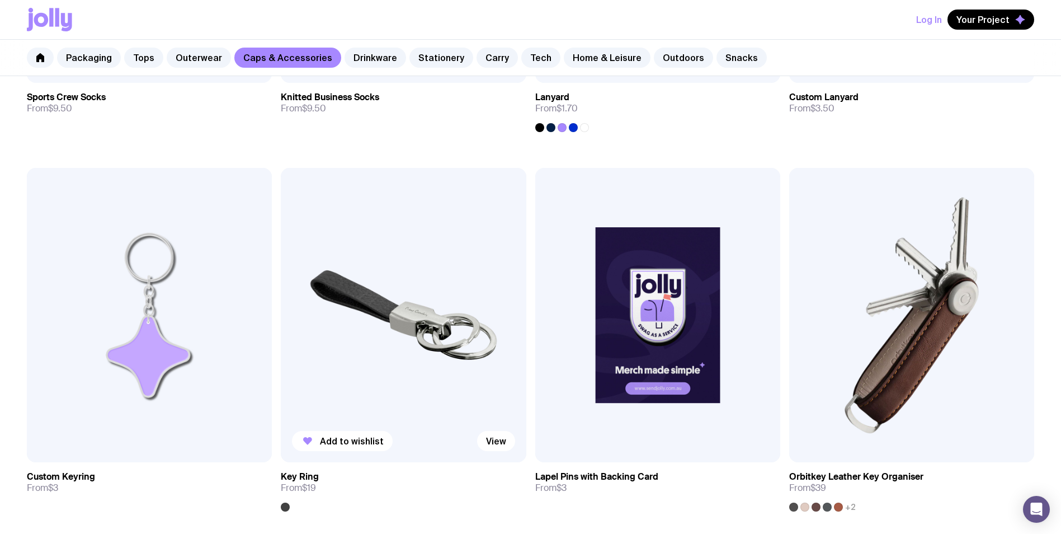
click at [409, 331] on img at bounding box center [403, 315] width 245 height 294
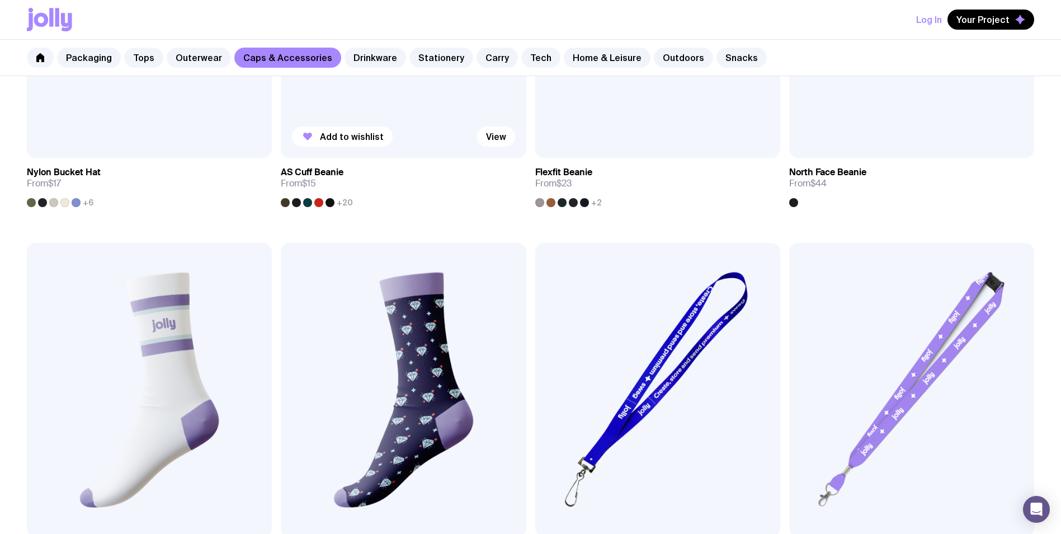
scroll to position [1404, 0]
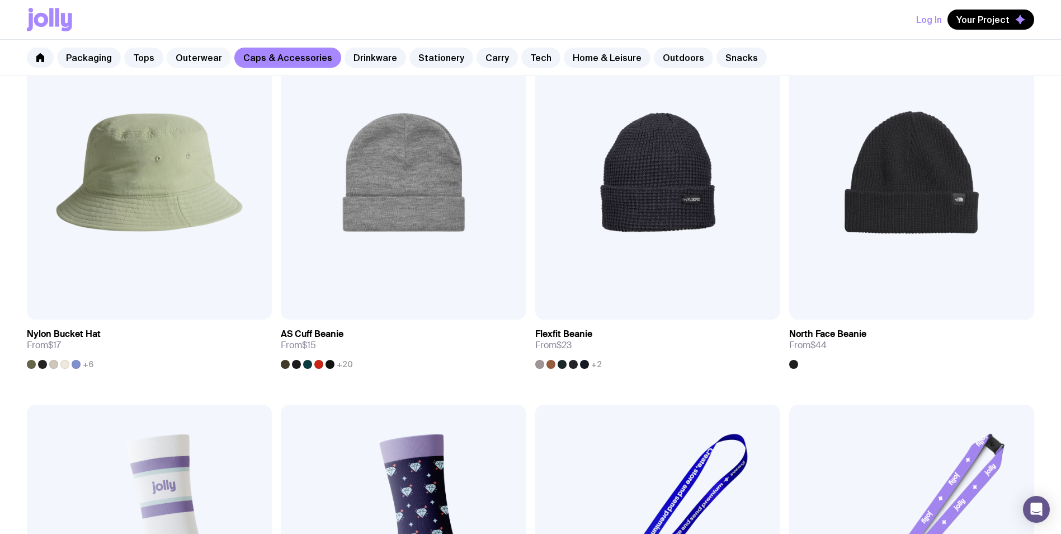
click at [196, 57] on link "Outerwear" at bounding box center [199, 58] width 64 height 20
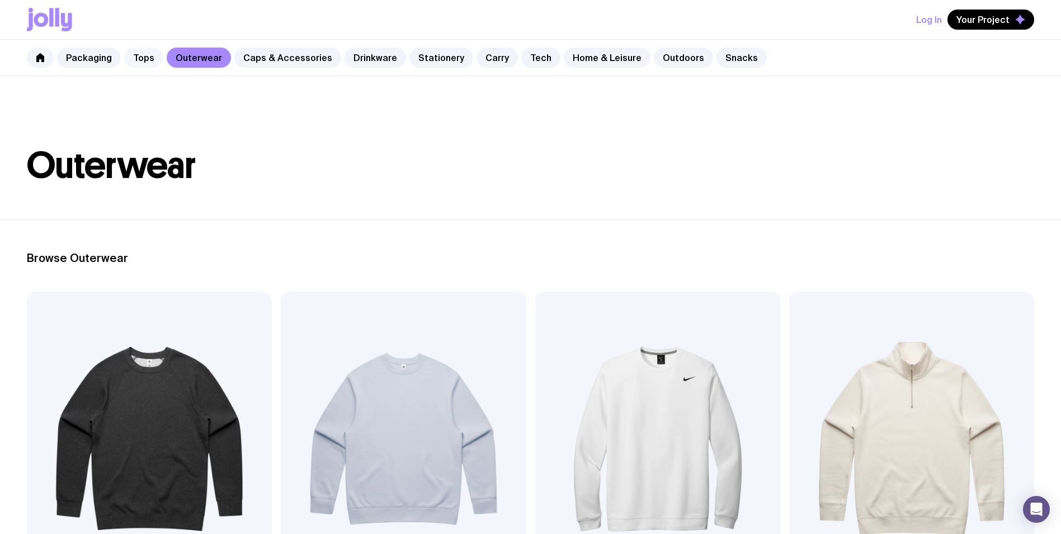
click at [143, 55] on link "Tops" at bounding box center [143, 58] width 39 height 20
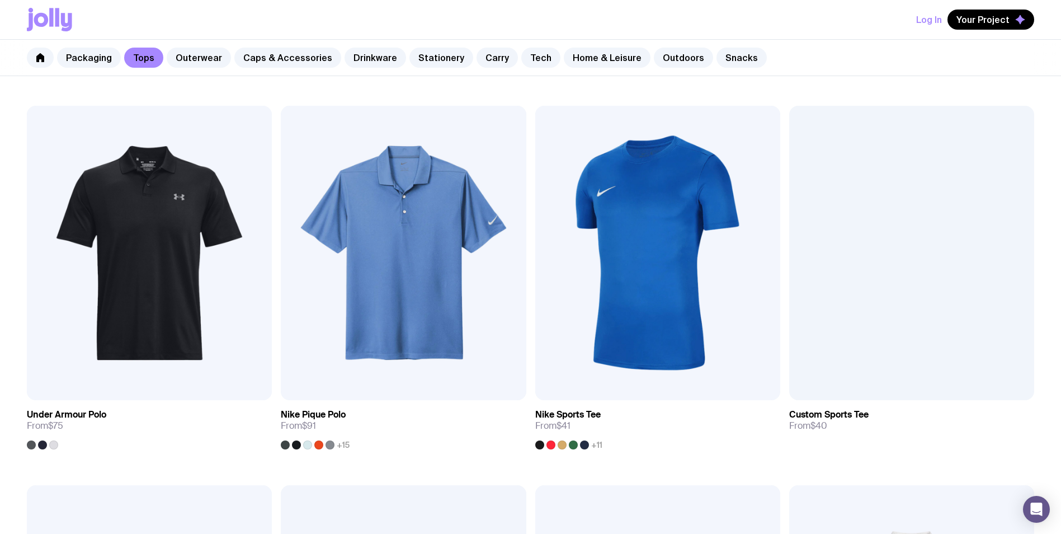
scroll to position [758, 0]
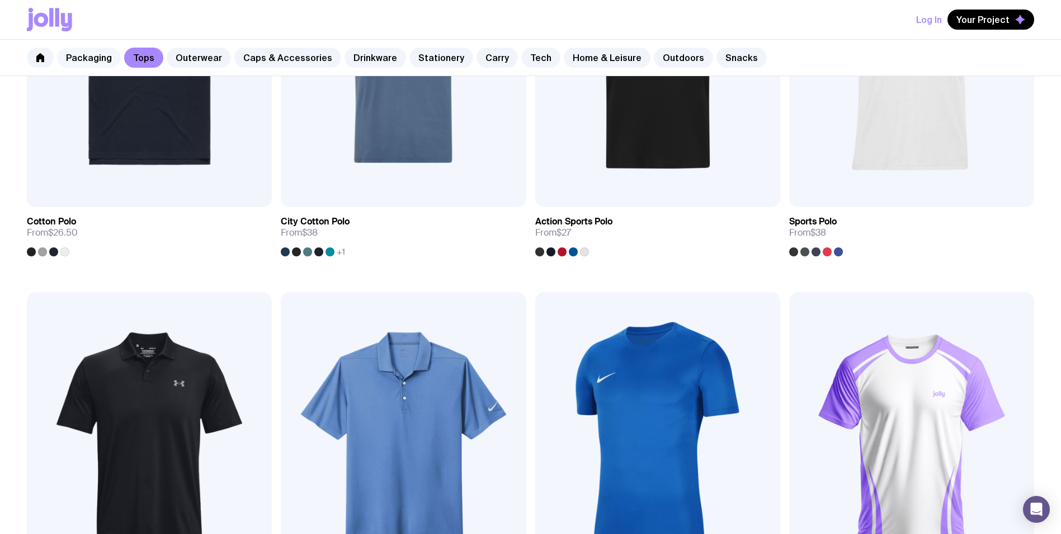
click at [82, 55] on link "Packaging" at bounding box center [89, 58] width 64 height 20
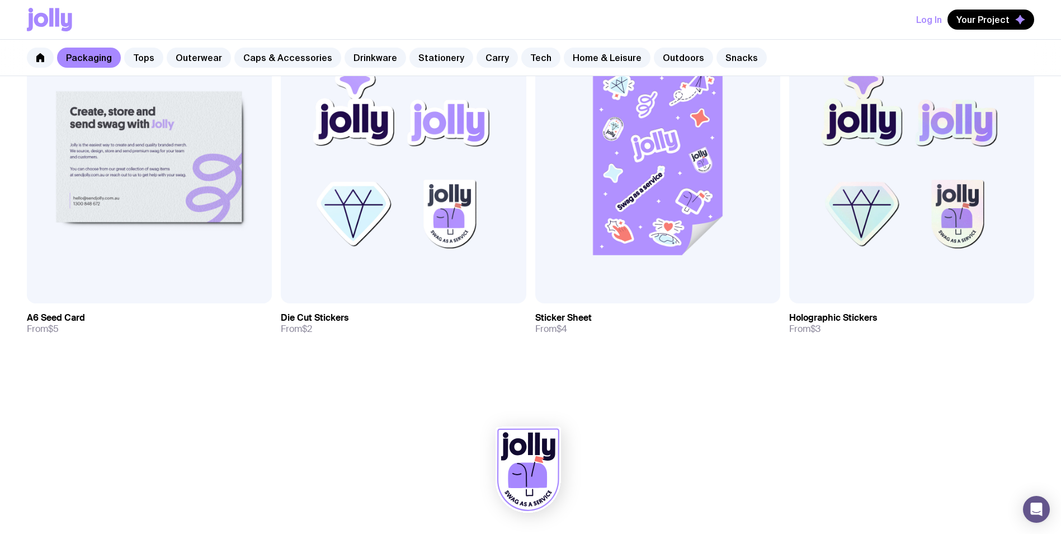
scroll to position [1011, 0]
